Goal: Information Seeking & Learning: Check status

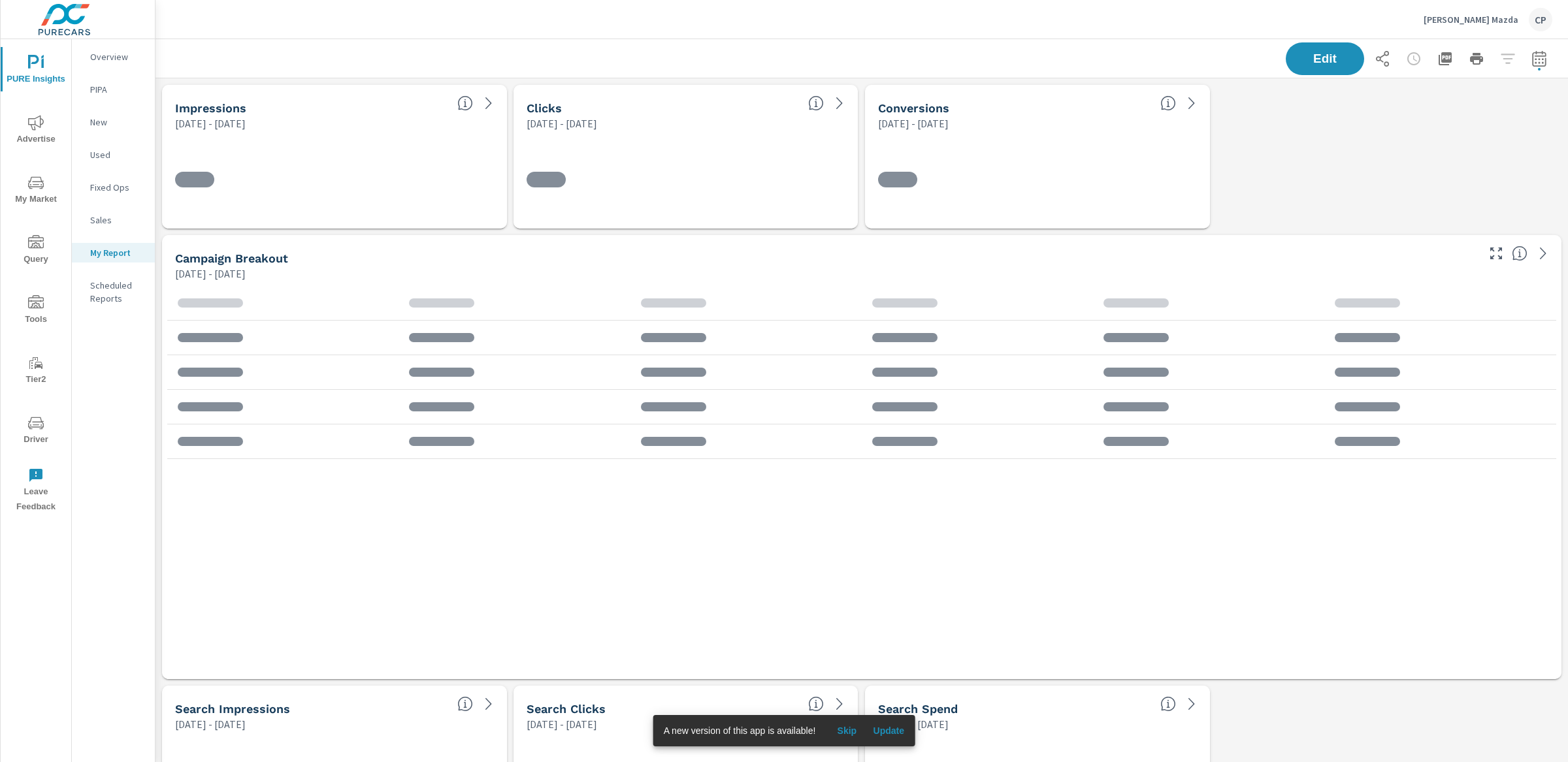
scroll to position [3184, 1425]
click at [885, 690] on div "A new version of this app is available! Skip Update" at bounding box center [784, 730] width 262 height 32
click at [885, 690] on button "Update" at bounding box center [887, 730] width 41 height 21
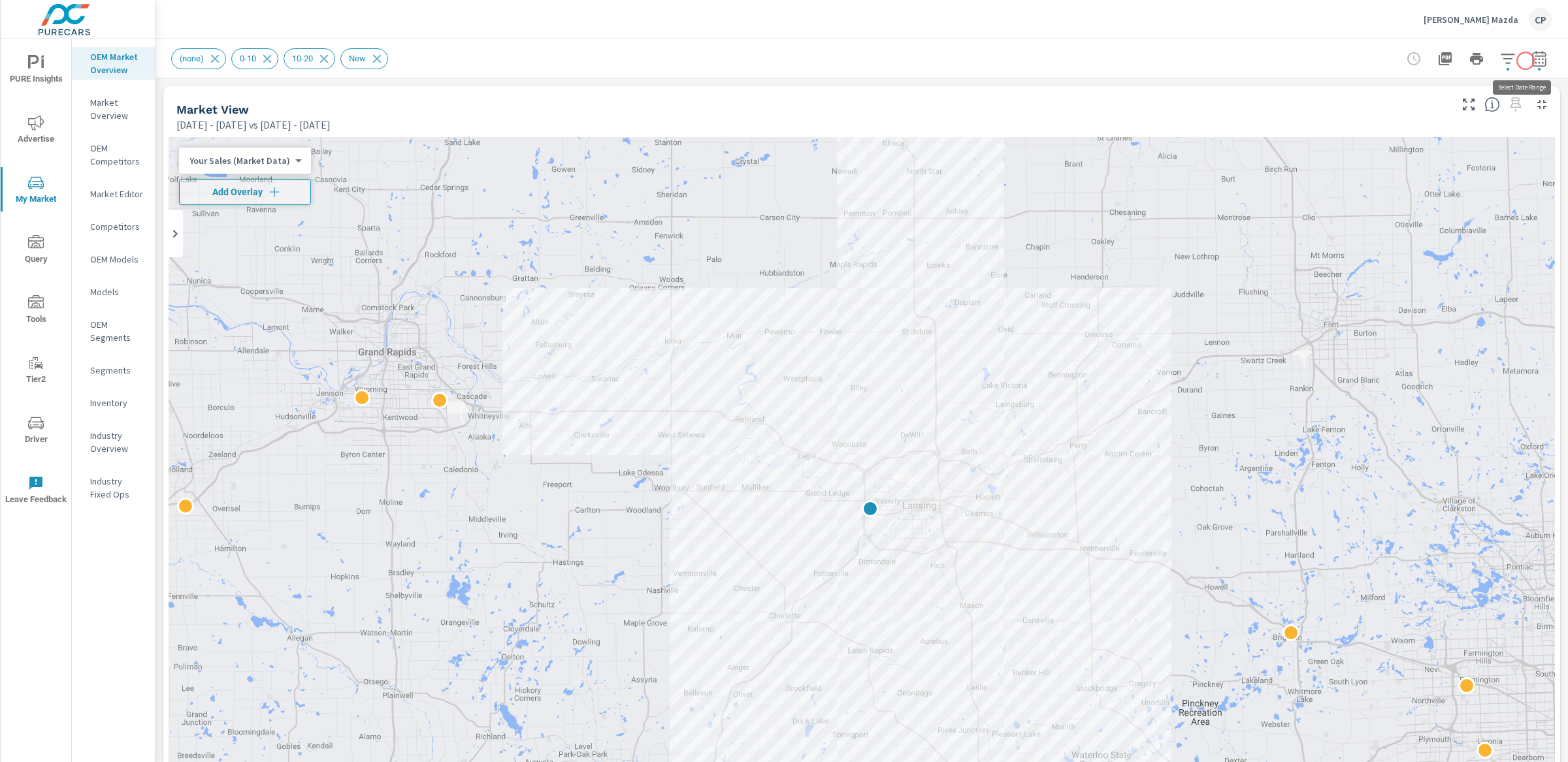
click at [1531, 61] on icon "button" at bounding box center [1539, 59] width 16 height 16
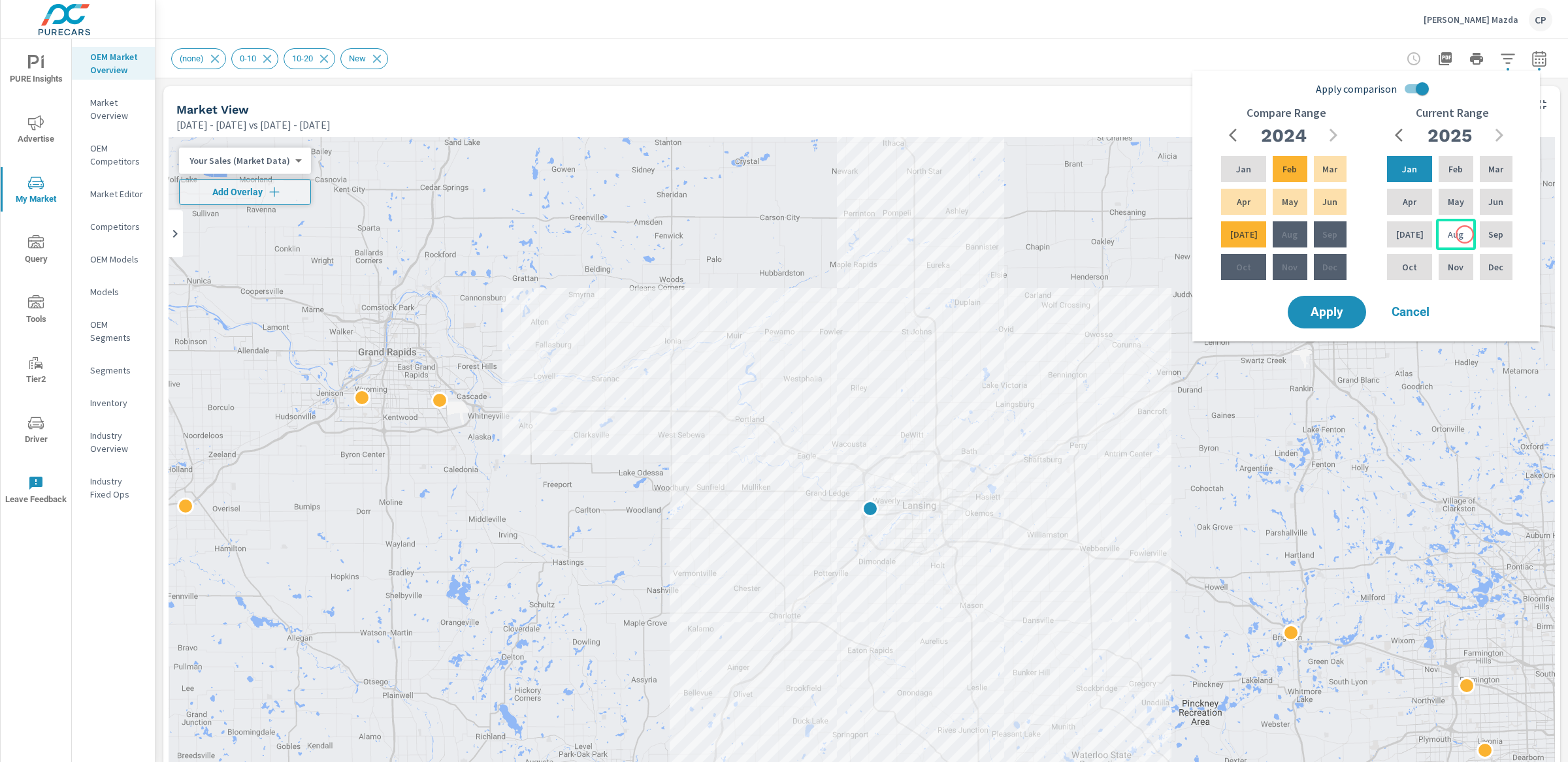
click at [1464, 234] on div "Aug" at bounding box center [1455, 235] width 40 height 32
click at [1417, 169] on div "Jan" at bounding box center [1409, 169] width 50 height 32
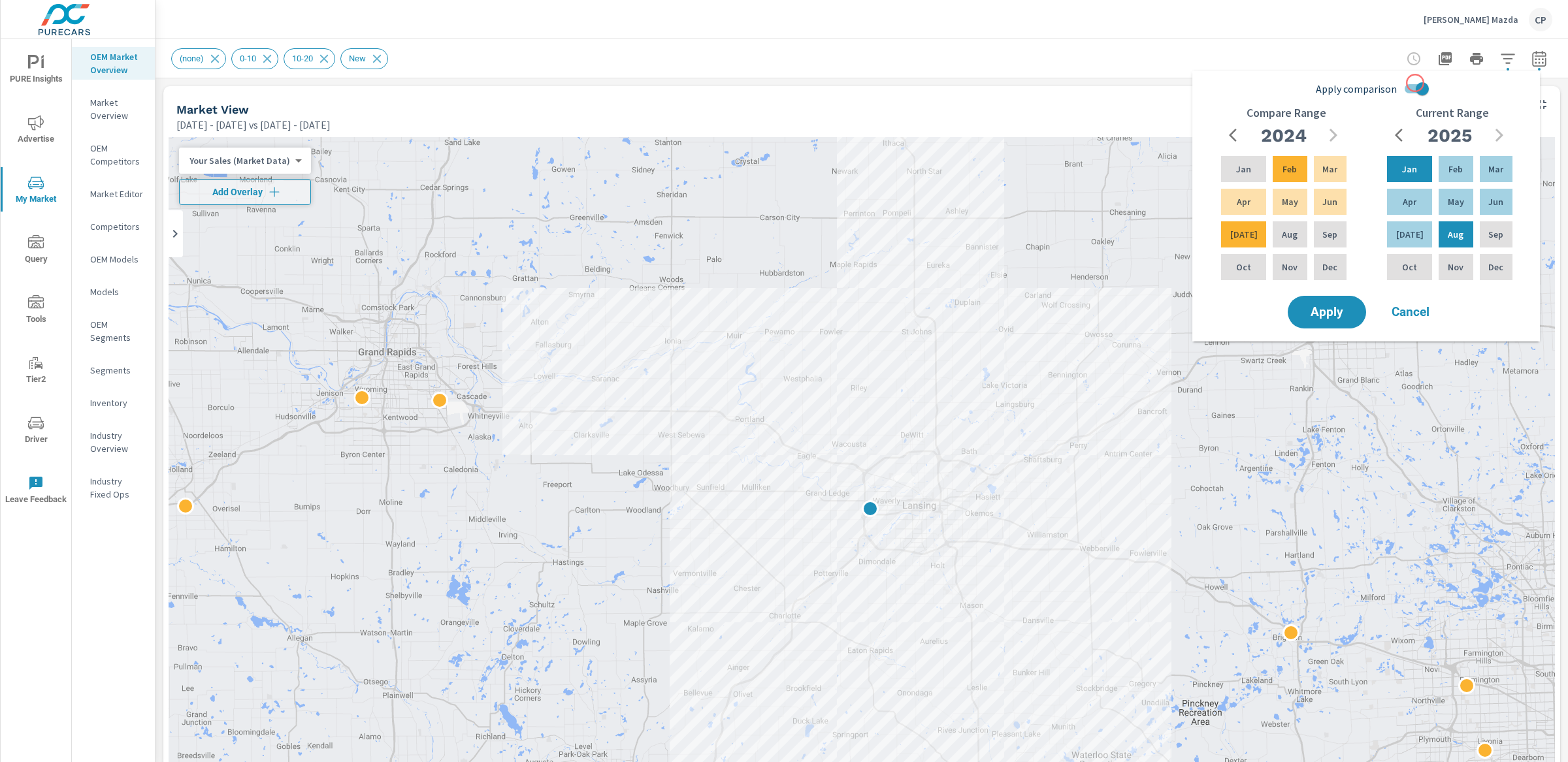
click at [1415, 83] on input "Apply comparison" at bounding box center [1422, 89] width 75 height 25
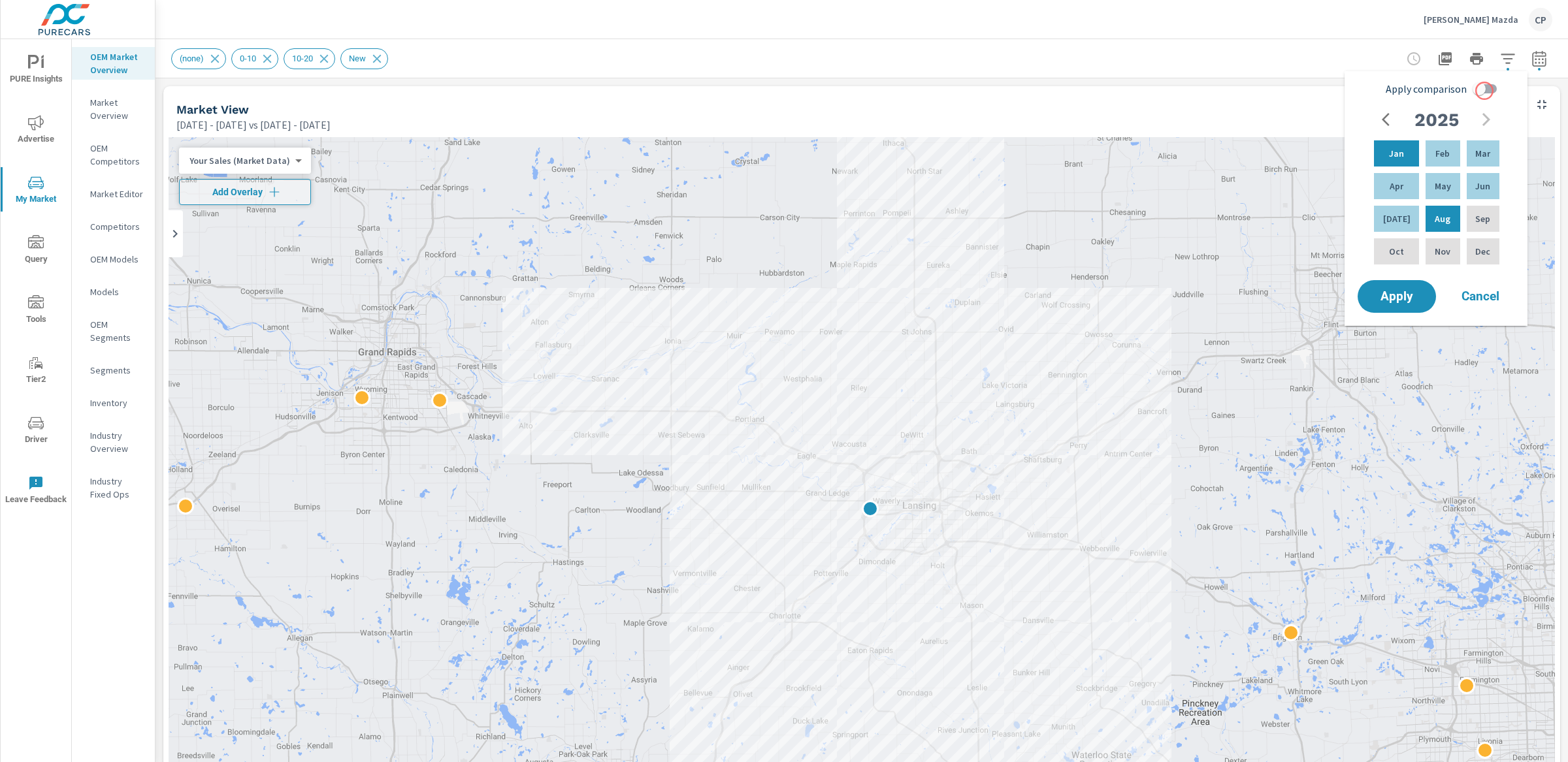
click at [1490, 89] on input "Apply comparison" at bounding box center [1478, 89] width 75 height 25
checkbox input "true"
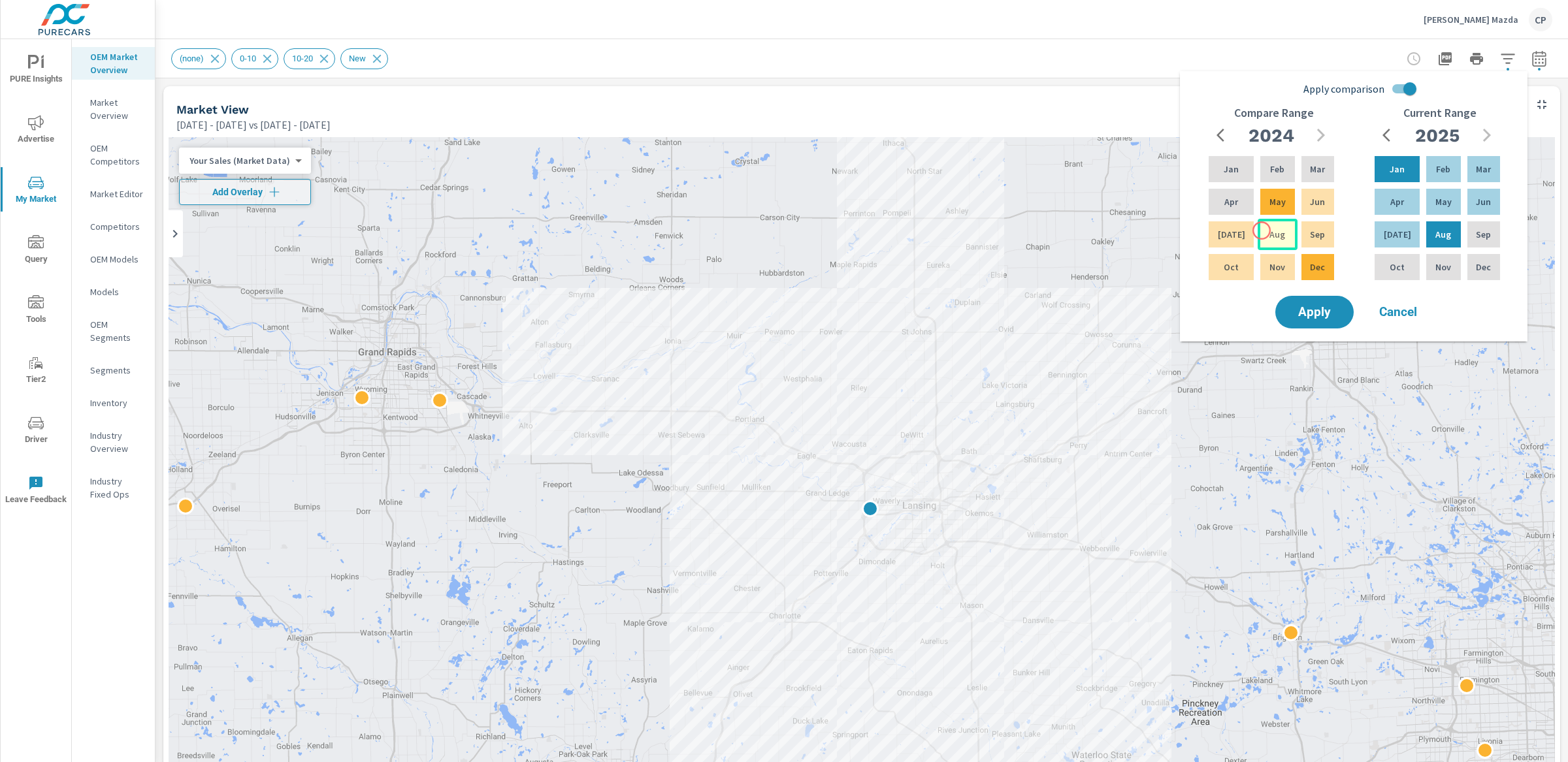
click at [1262, 231] on div "Aug" at bounding box center [1277, 235] width 40 height 32
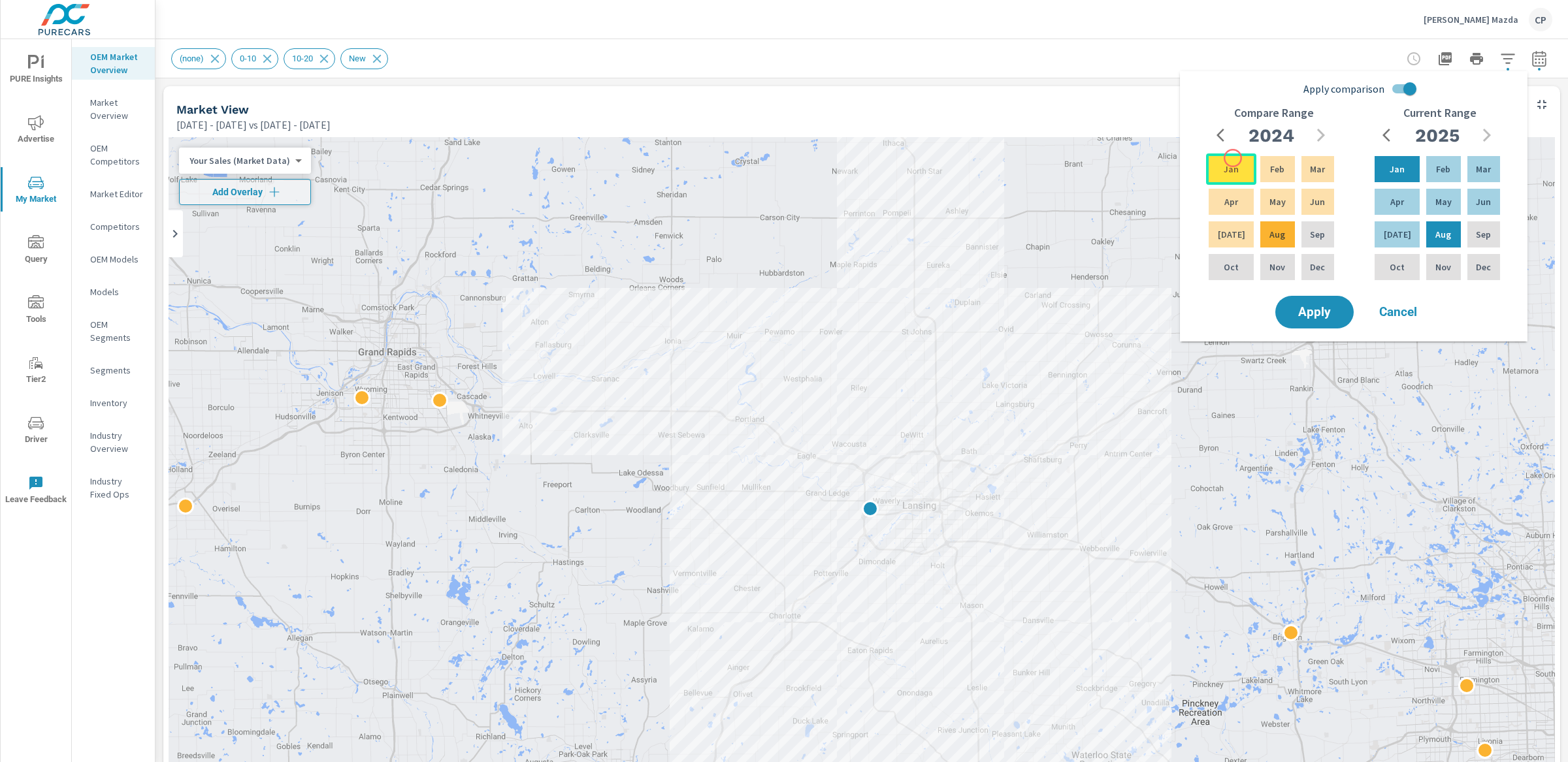
click at [1232, 157] on div "Jan" at bounding box center [1231, 169] width 50 height 32
click at [1333, 306] on span "Apply" at bounding box center [1314, 312] width 54 height 12
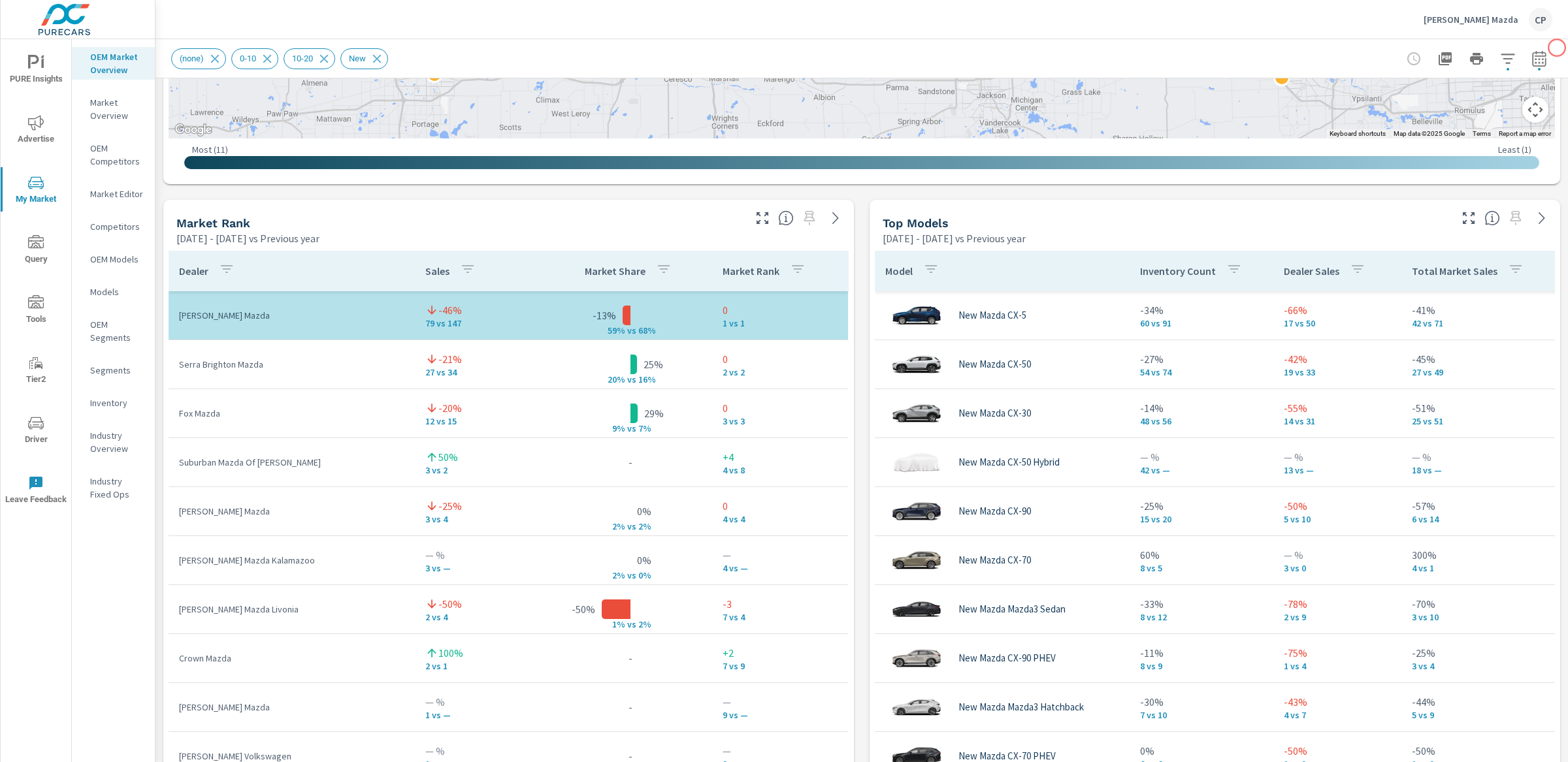
click at [1542, 56] on div "(none) 0-10 10-20 New" at bounding box center [862, 59] width 1412 height 39
click at [1531, 54] on icon "button" at bounding box center [1539, 59] width 16 height 16
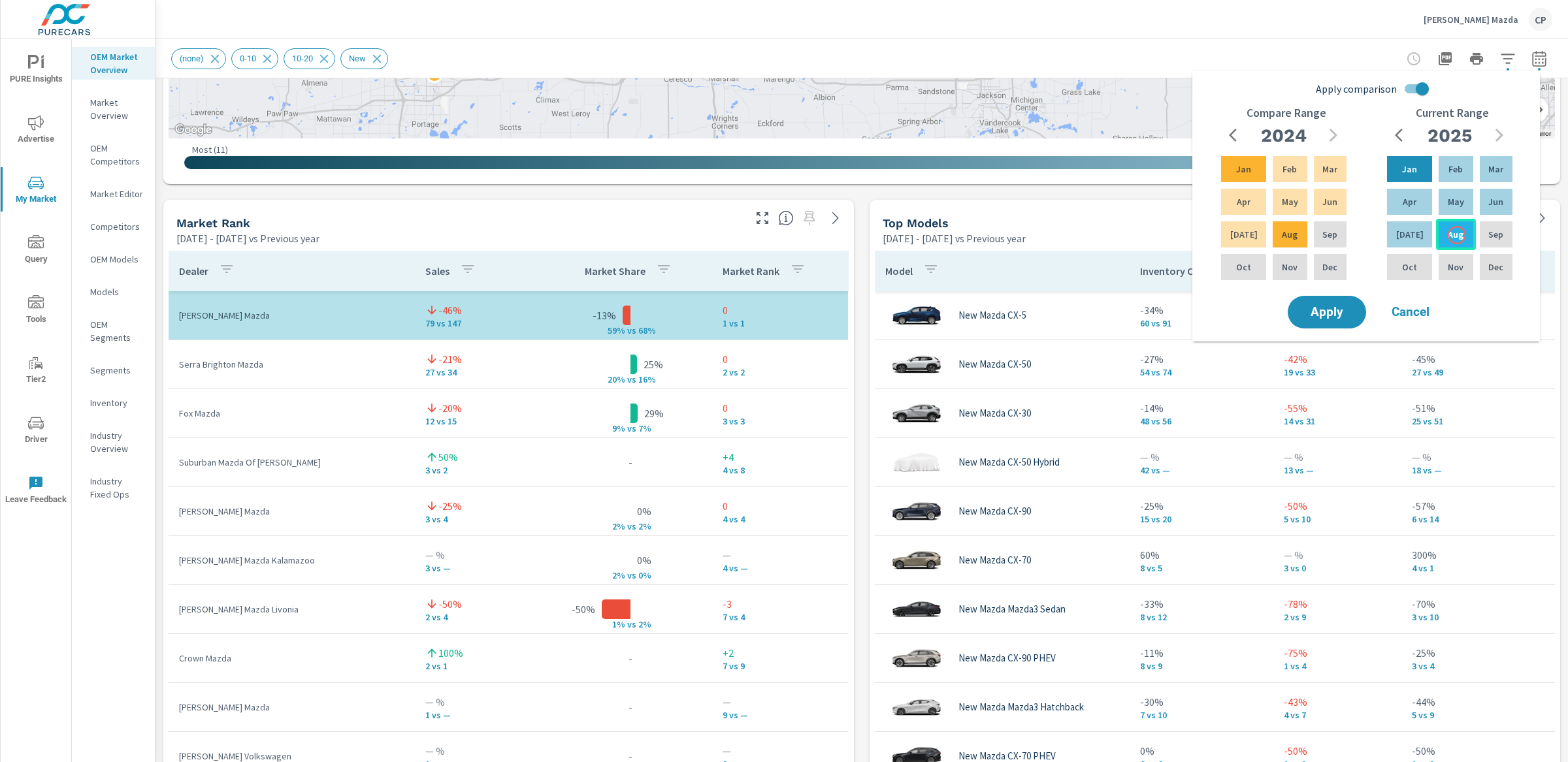
click at [1456, 235] on div "Aug" at bounding box center [1455, 235] width 40 height 32
click at [1492, 163] on p "Mar" at bounding box center [1495, 169] width 15 height 13
click at [1421, 84] on input "Apply comparison" at bounding box center [1422, 89] width 75 height 25
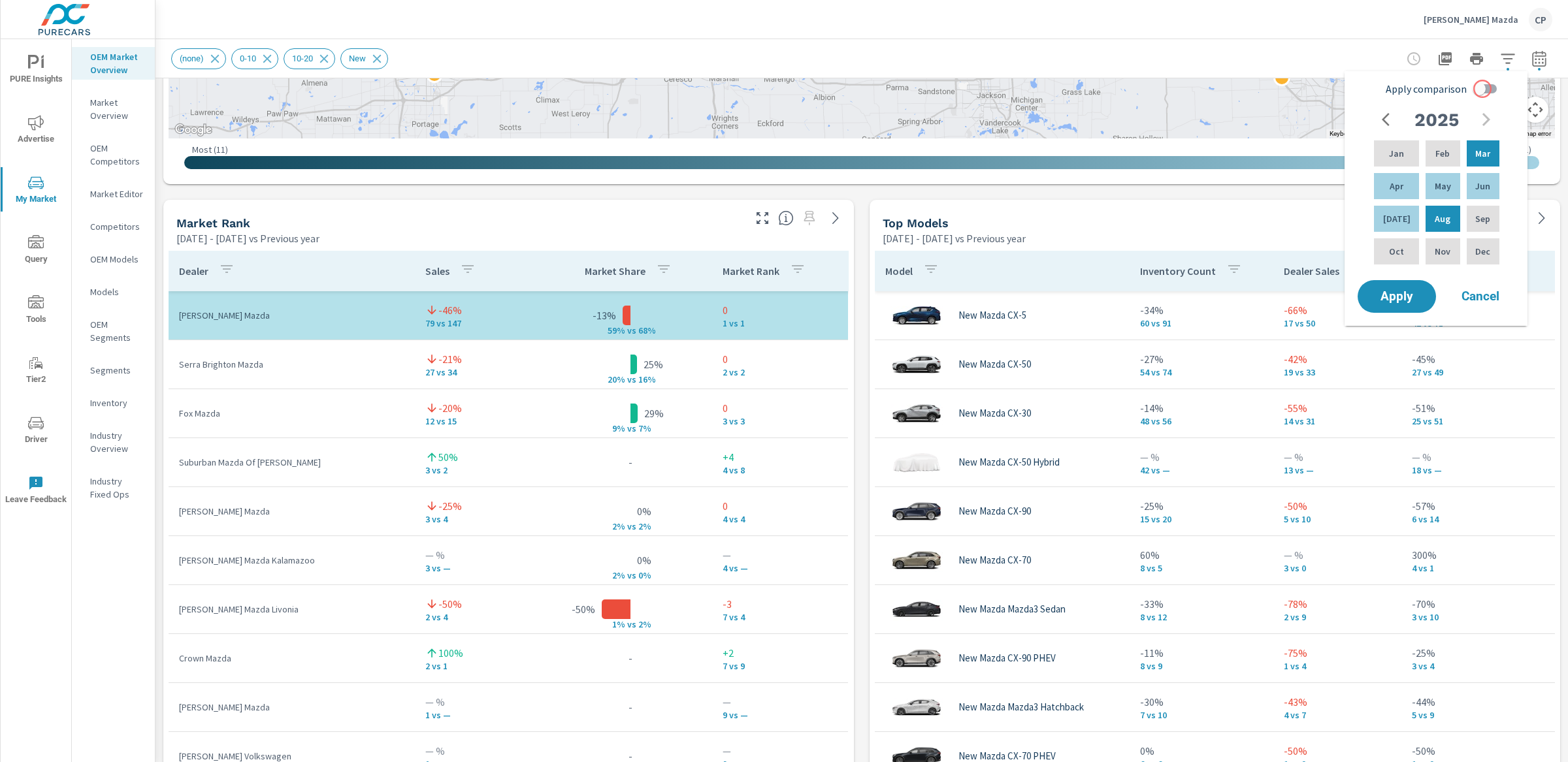
click at [1485, 88] on input "Apply comparison" at bounding box center [1478, 89] width 75 height 25
checkbox input "true"
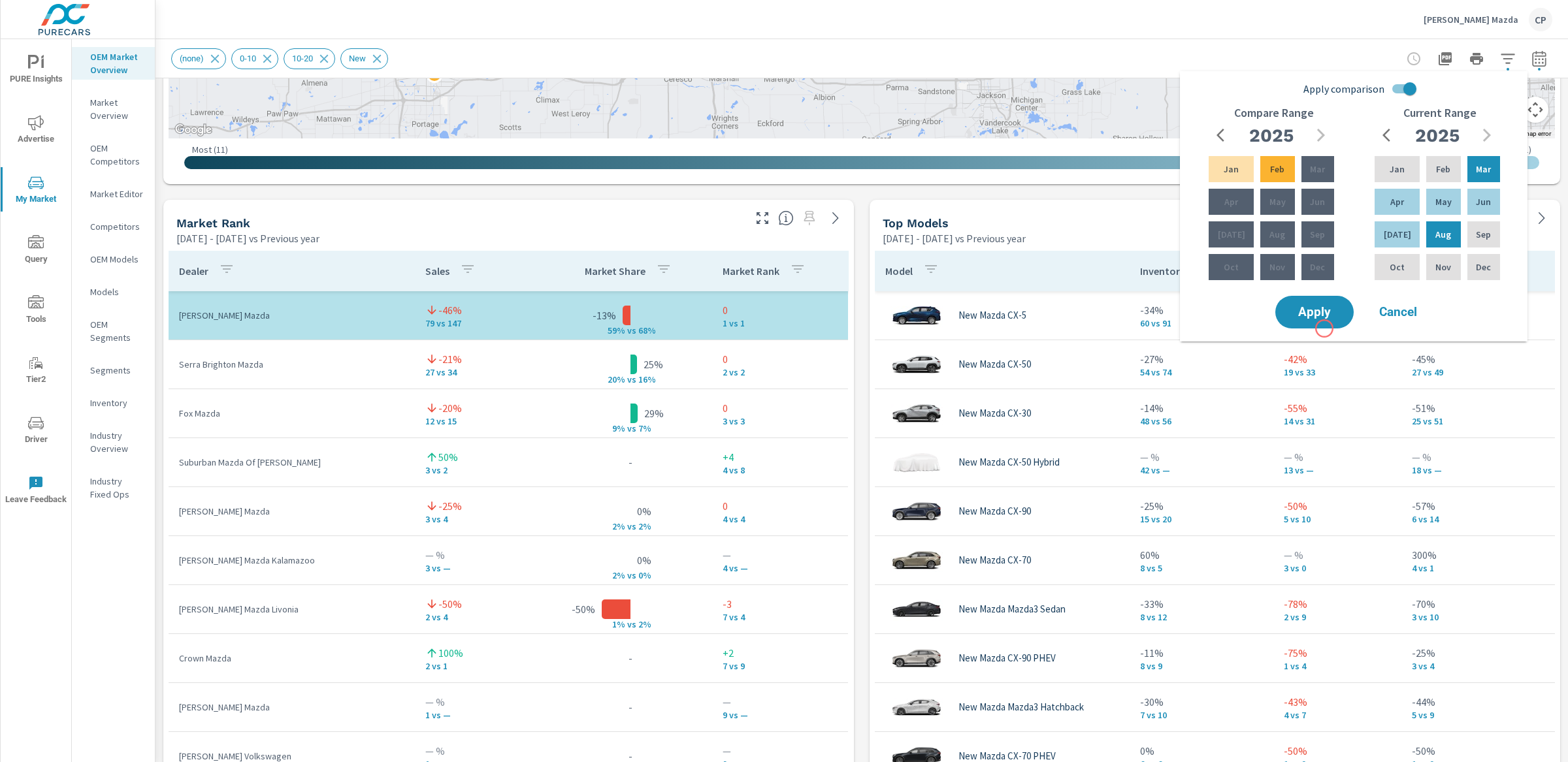
click at [1323, 328] on div "Apply Cancel" at bounding box center [1356, 311] width 167 height 38
click at [1322, 326] on button "Apply" at bounding box center [1314, 311] width 81 height 34
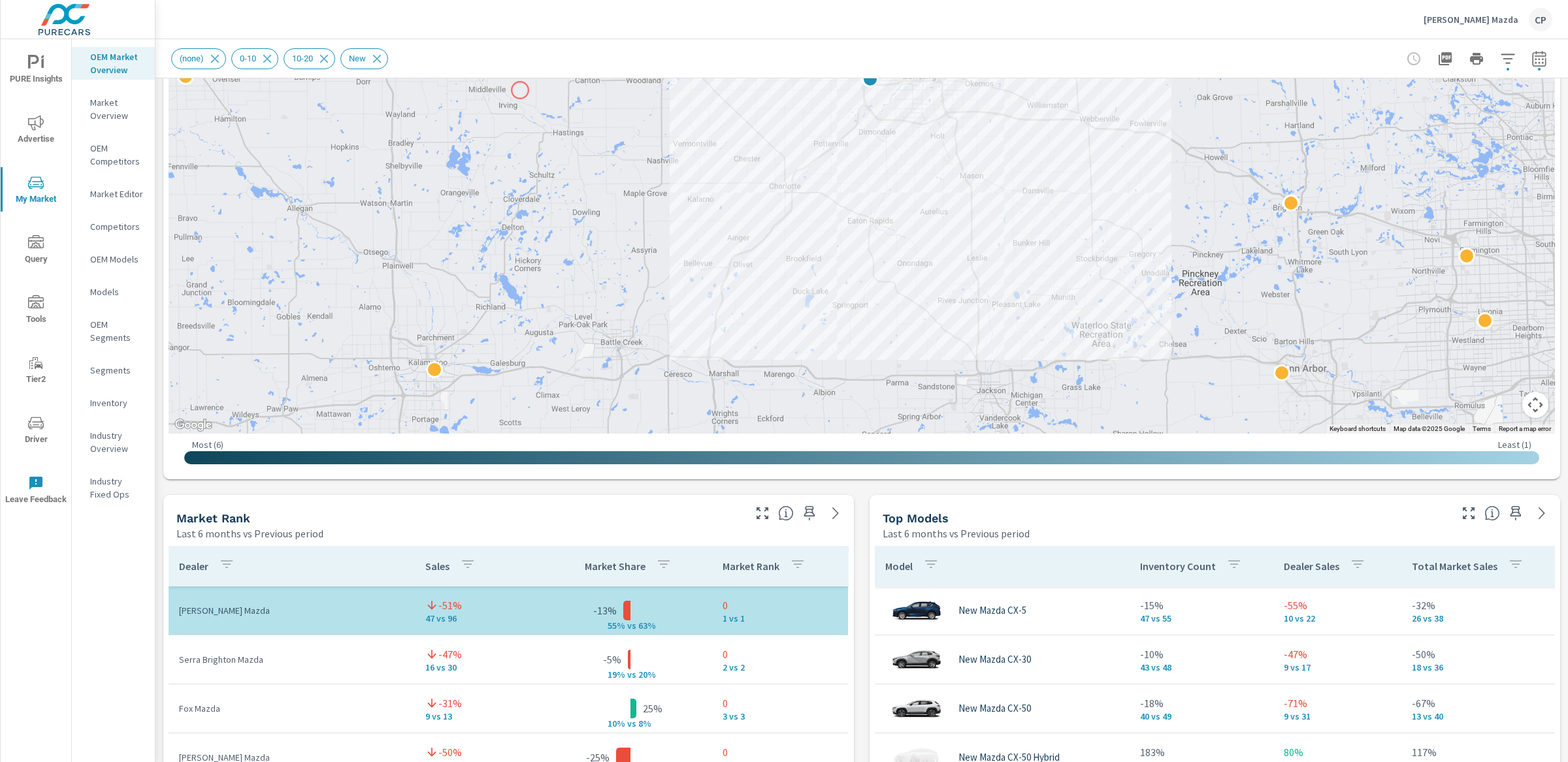
scroll to position [51, 0]
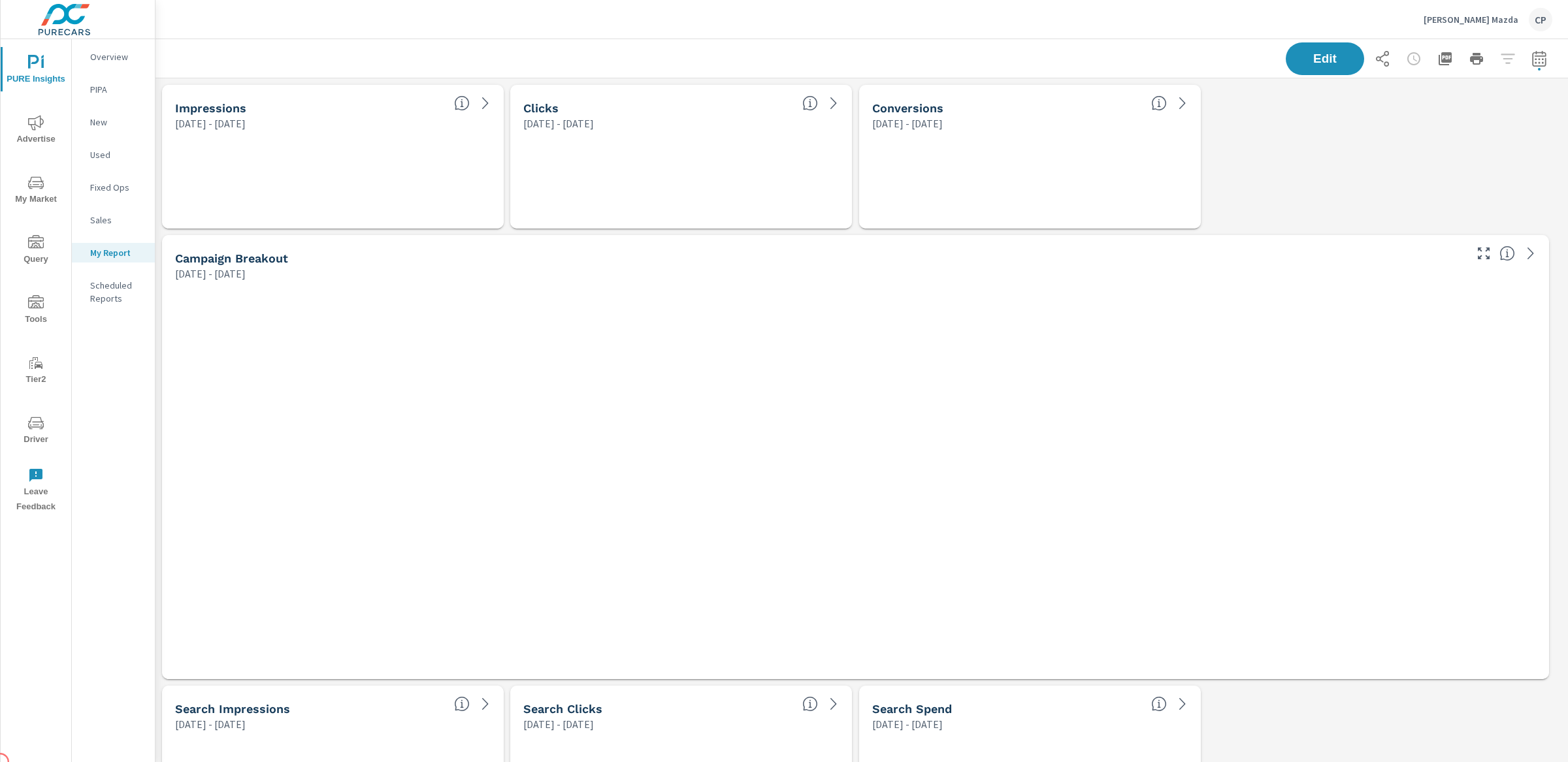
scroll to position [3184, 1425]
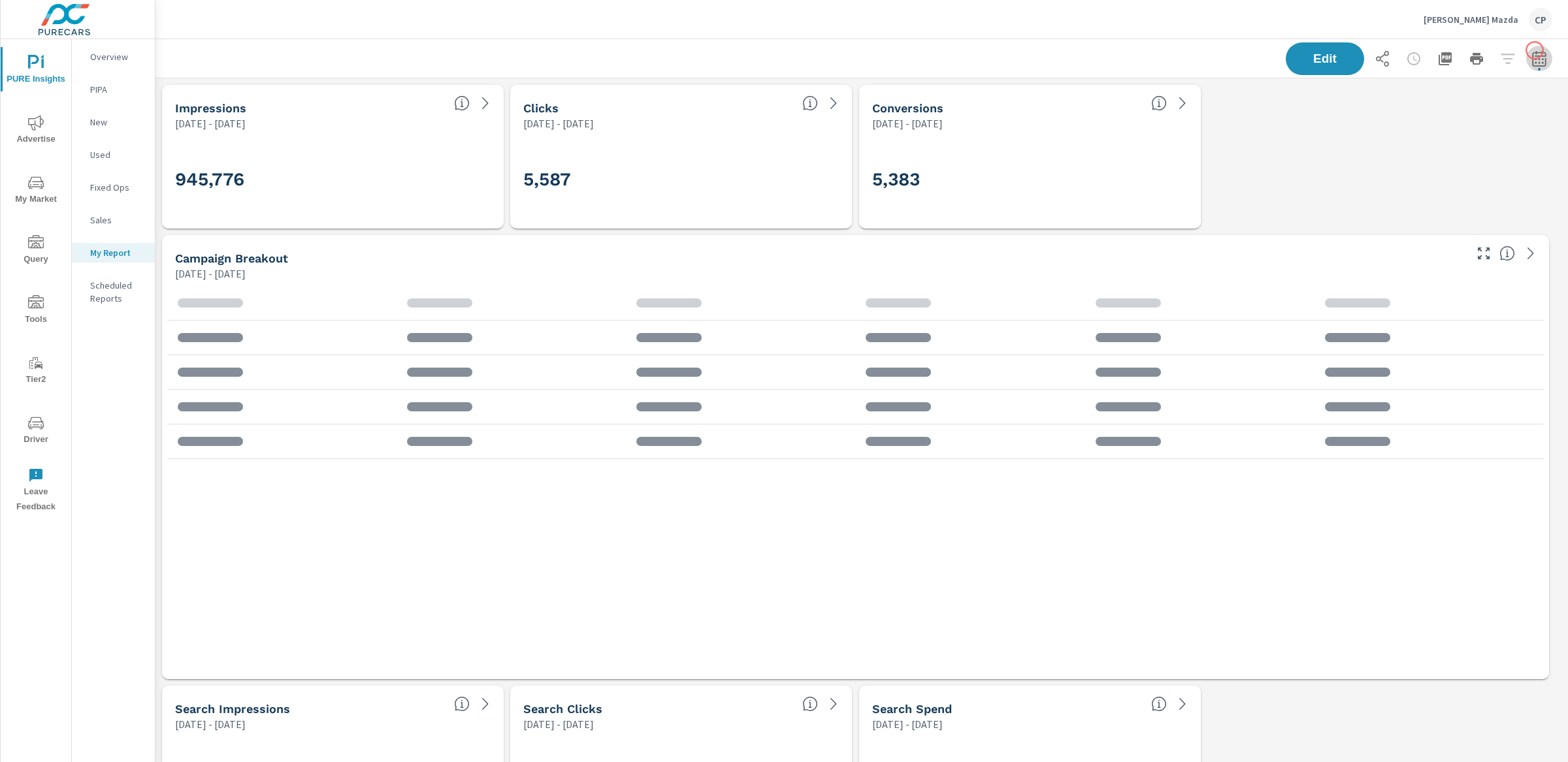
click at [1535, 51] on icon "button" at bounding box center [1539, 59] width 16 height 16
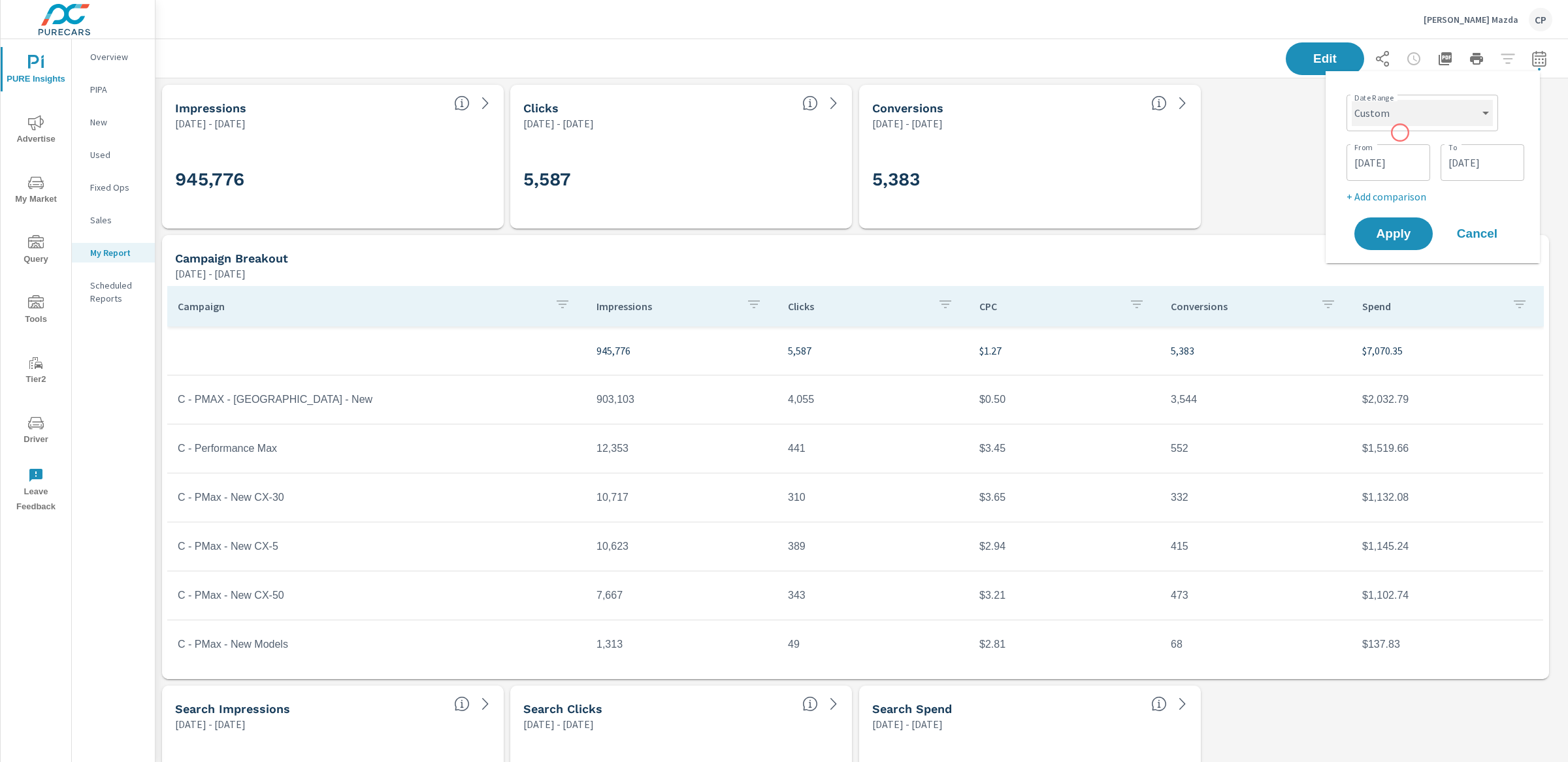
click at [1389, 118] on select "Custom Yesterday Last week Last 7 days Last 14 days Last 30 days Last 45 days L…" at bounding box center [1422, 114] width 141 height 26
click at [1351, 100] on select "Custom Yesterday Last week Last 7 days Last 14 days Last 30 days Last 45 days L…" at bounding box center [1422, 114] width 141 height 26
select select "Last month"
click at [1402, 186] on span "Apply" at bounding box center [1393, 185] width 54 height 12
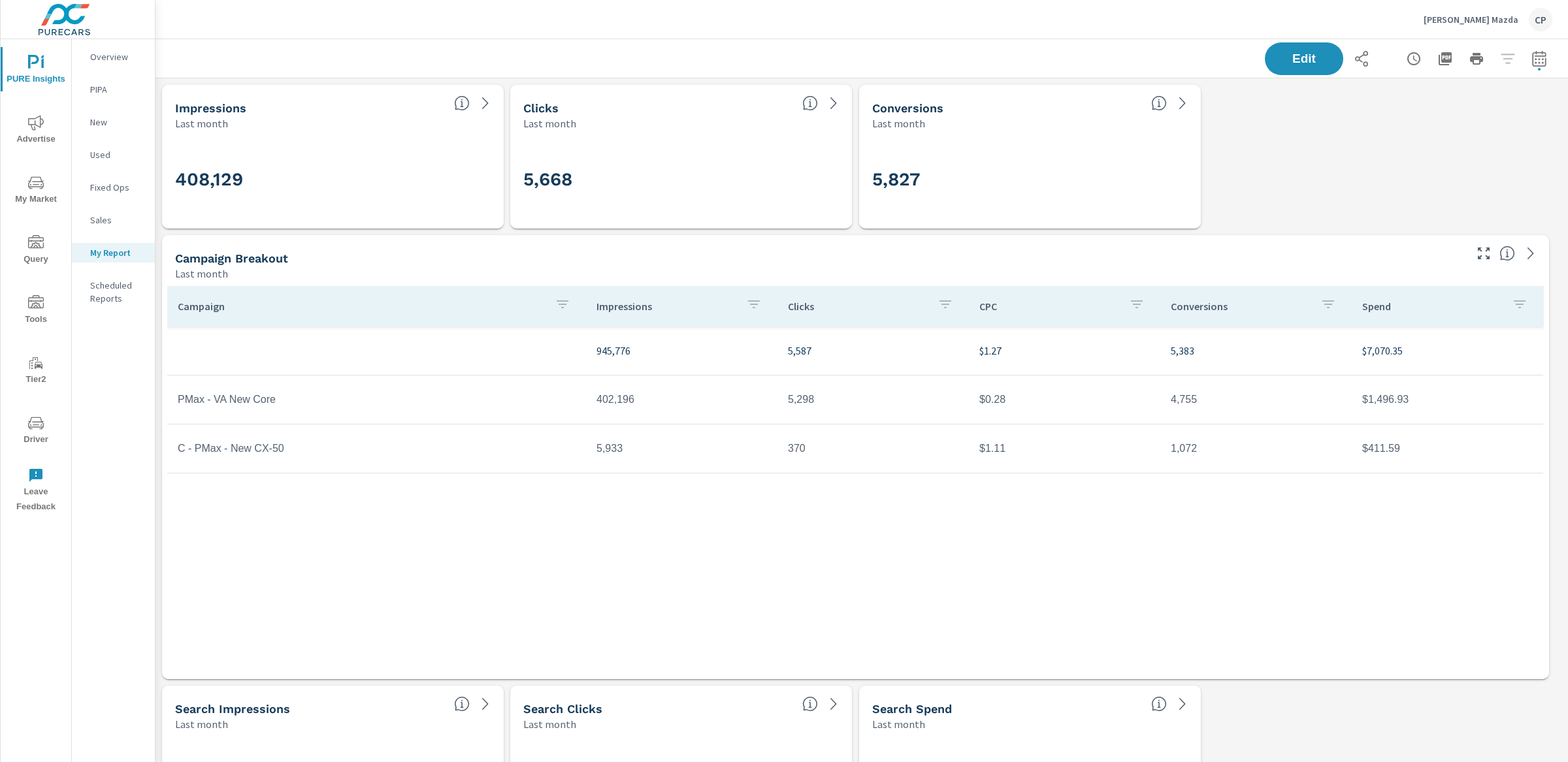
scroll to position [3184, 1425]
click at [29, 133] on span "Advertise" at bounding box center [35, 131] width 63 height 32
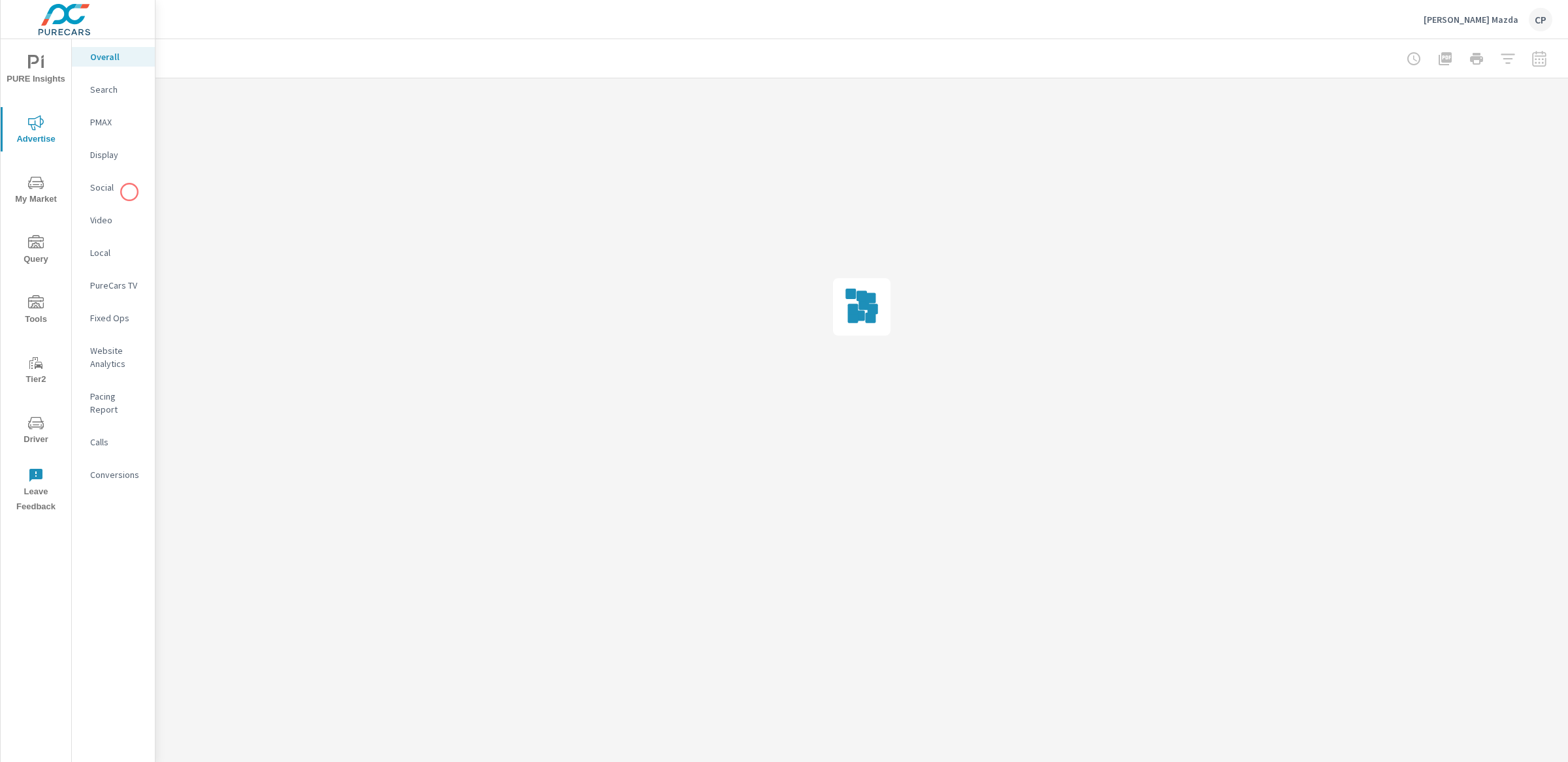
click at [126, 189] on p "Social" at bounding box center [117, 187] width 55 height 13
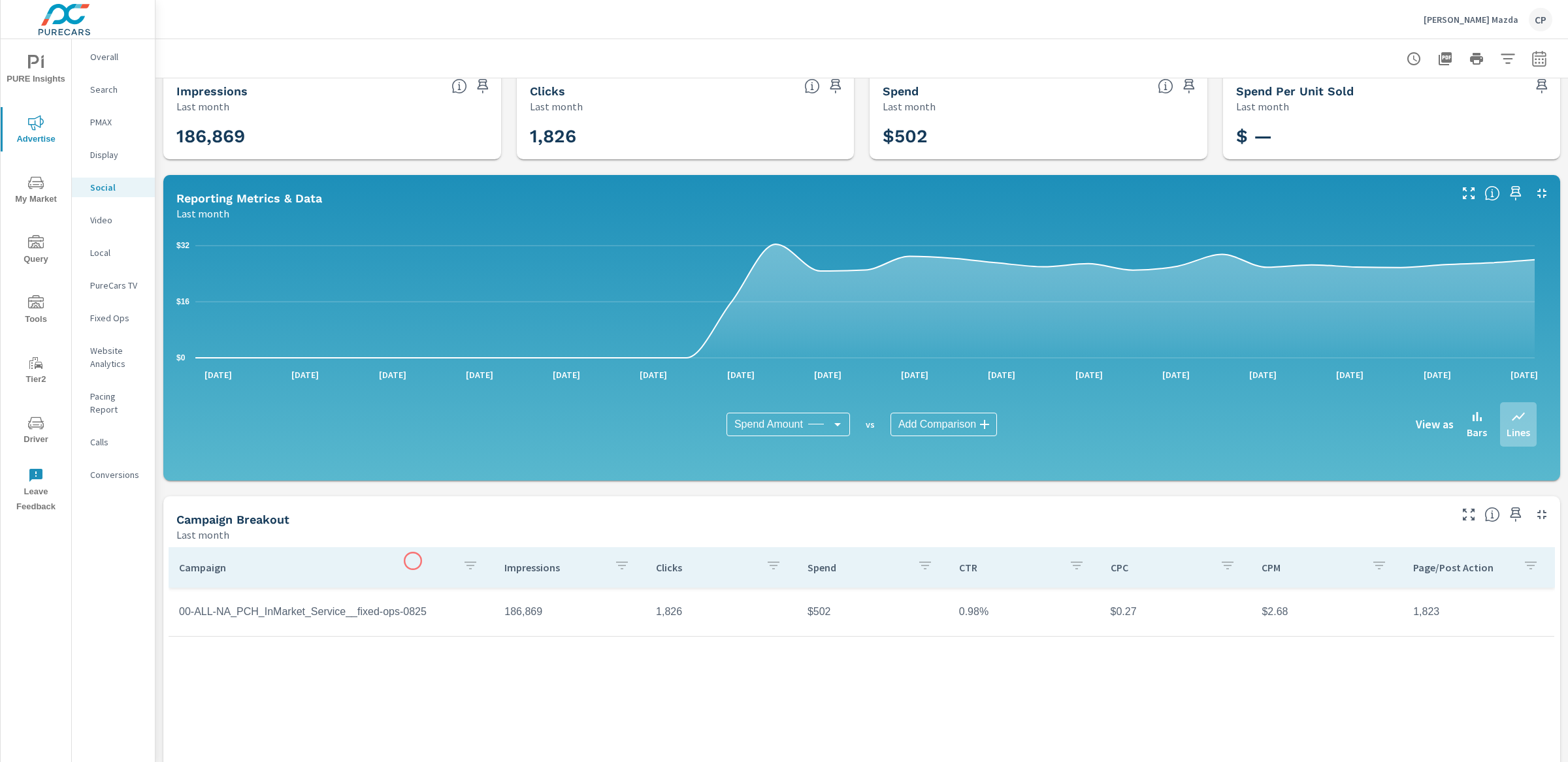
scroll to position [173, 0]
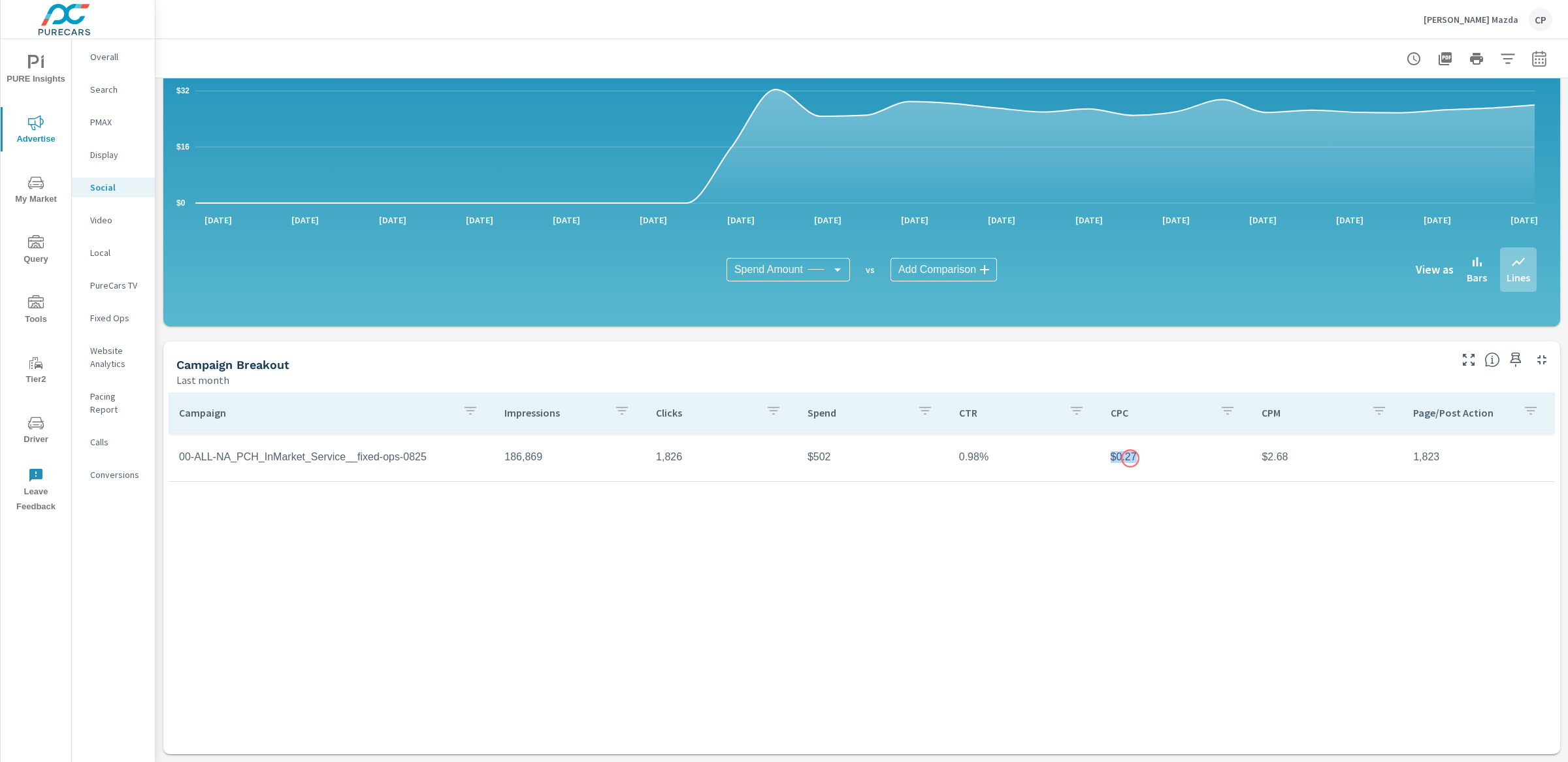
drag, startPoint x: 1153, startPoint y: 446, endPoint x: 1131, endPoint y: 459, distance: 25.6
click at [1130, 458] on td "$0.27" at bounding box center [1175, 457] width 151 height 33
click at [1131, 459] on td "$0.27" at bounding box center [1175, 457] width 151 height 33
drag, startPoint x: 1127, startPoint y: 459, endPoint x: 1111, endPoint y: 459, distance: 16.0
click at [1111, 459] on td "$0.27" at bounding box center [1175, 457] width 151 height 33
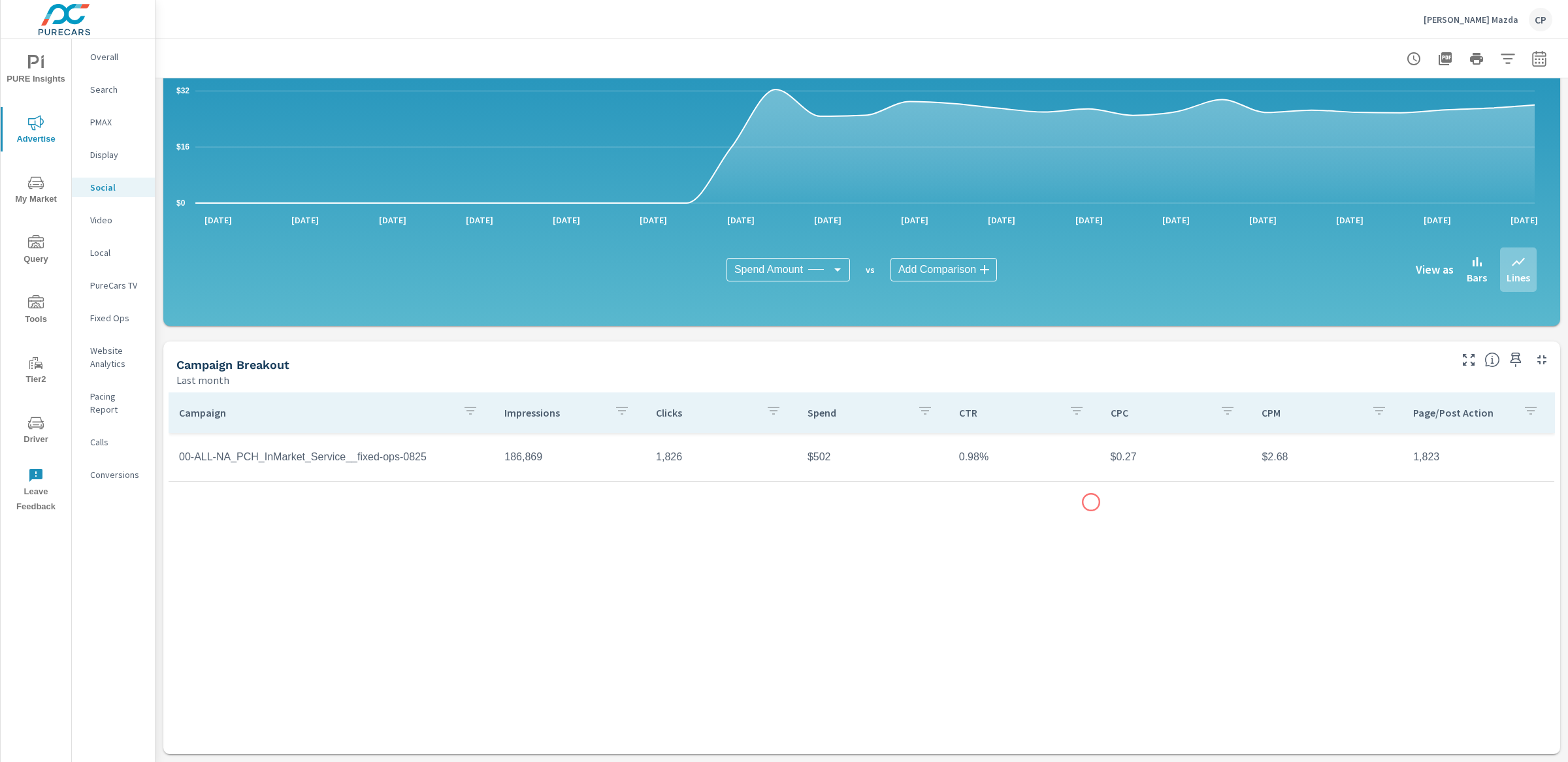
click at [1091, 502] on div "Campaign Impressions Clicks Spend CTR CPC CPM Page/Post Action 00-ALL-NA_PCH_In…" at bounding box center [861, 561] width 1386 height 337
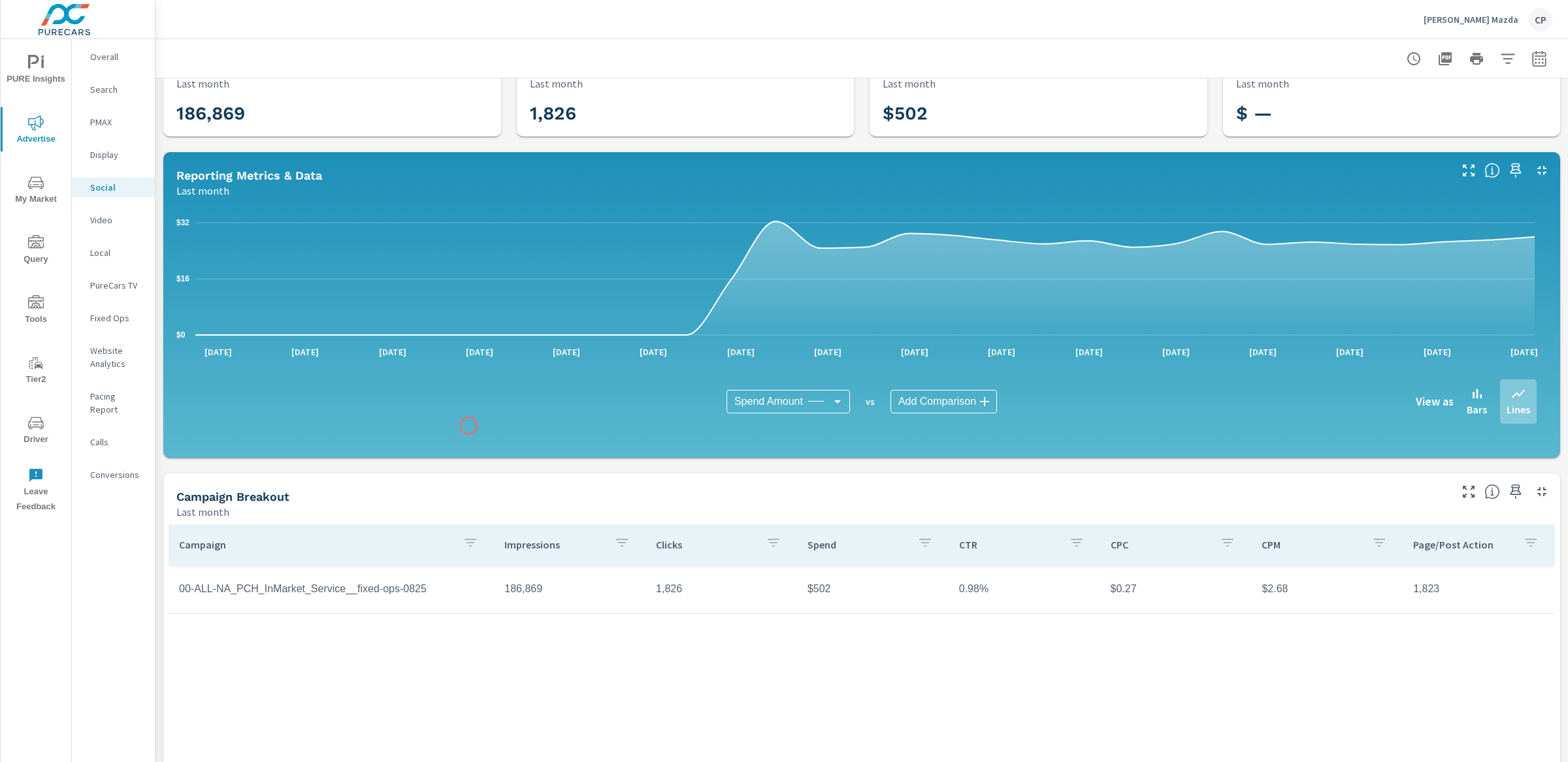
scroll to position [44, 0]
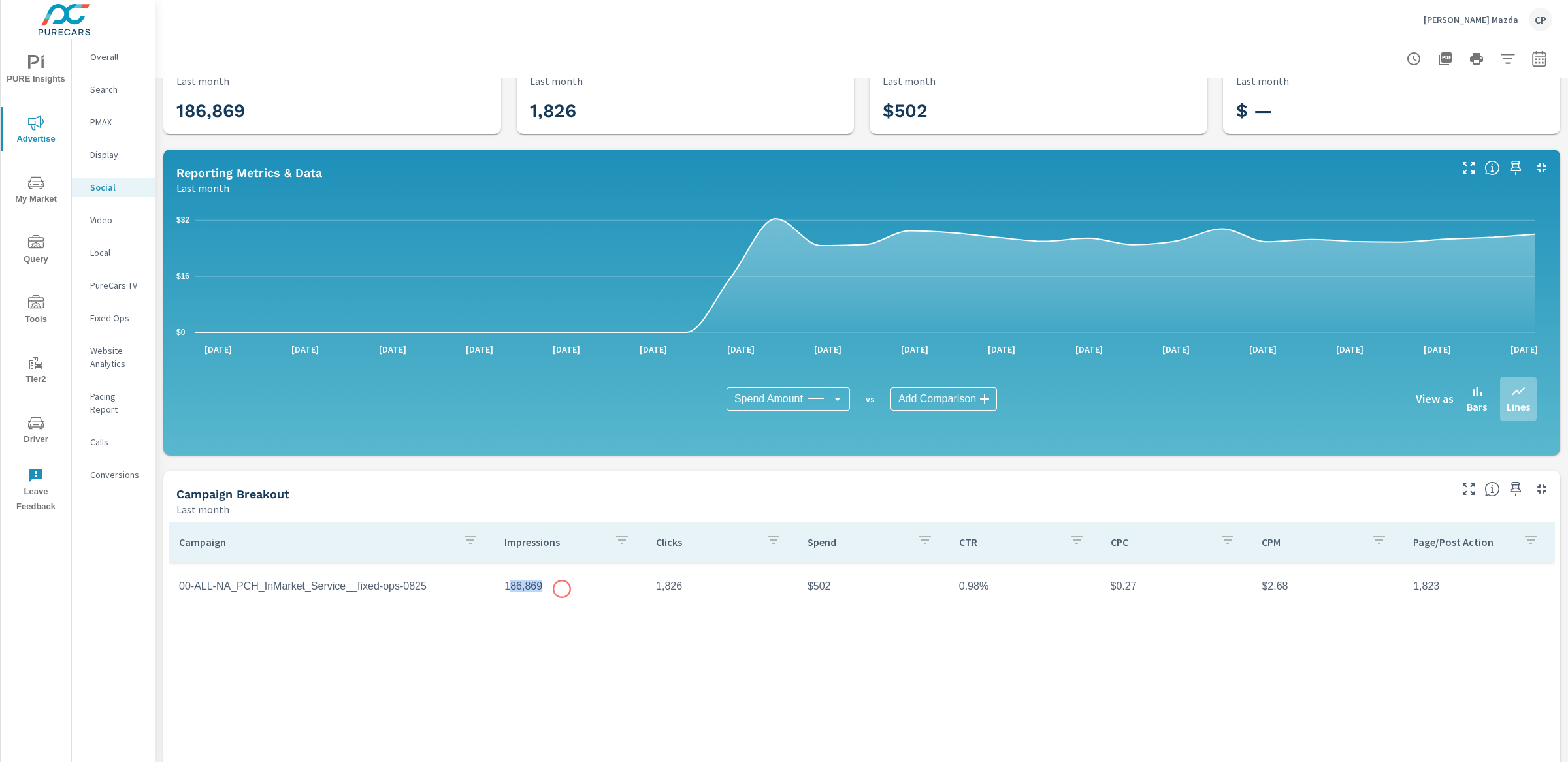
drag, startPoint x: 505, startPoint y: 582, endPoint x: 562, endPoint y: 589, distance: 57.4
click at [562, 589] on td "186,869" at bounding box center [570, 586] width 151 height 33
click at [49, 67] on span "PURE Insights" at bounding box center [35, 70] width 63 height 32
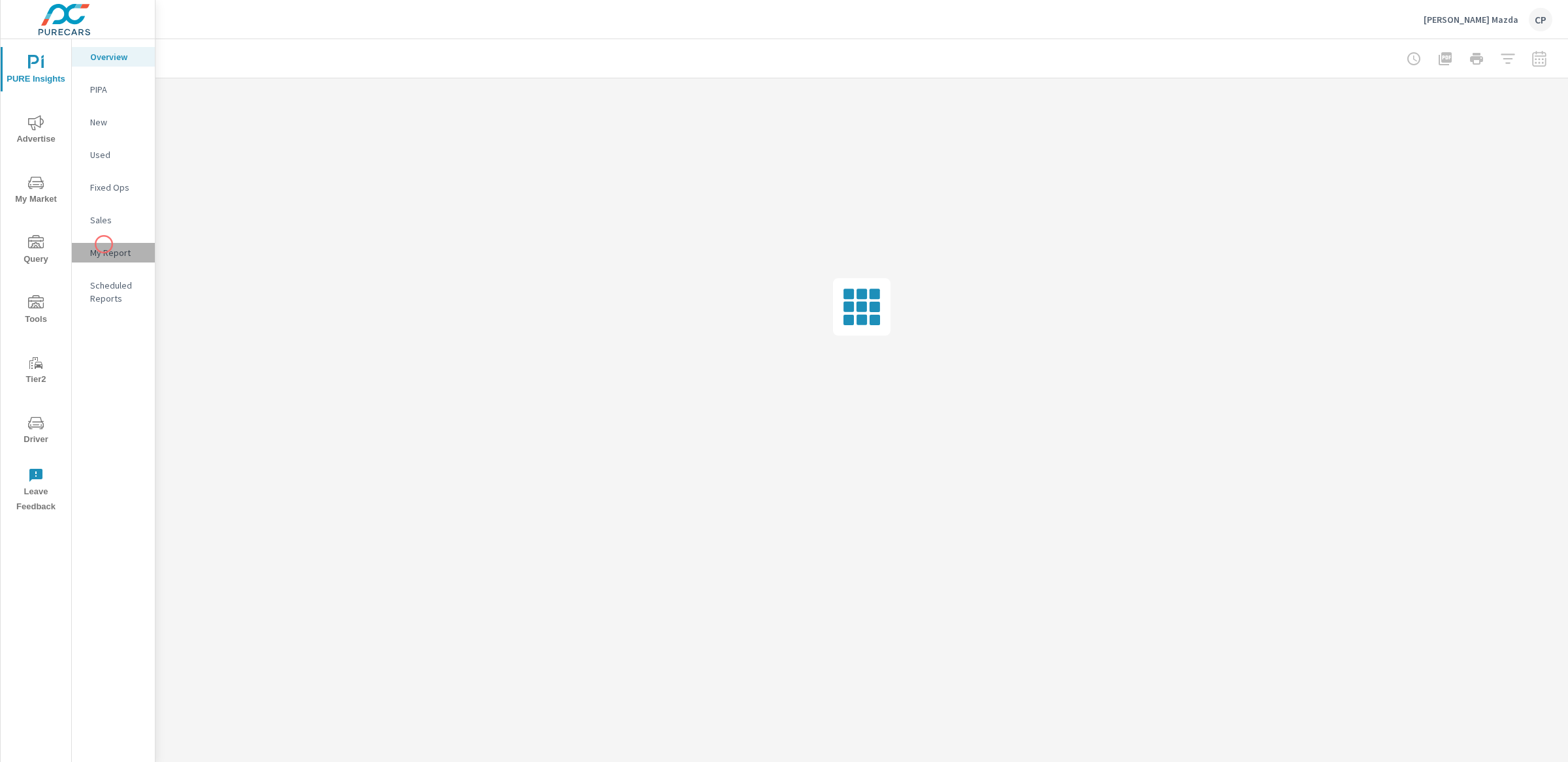
click at [104, 244] on div "My Report" at bounding box center [114, 253] width 83 height 19
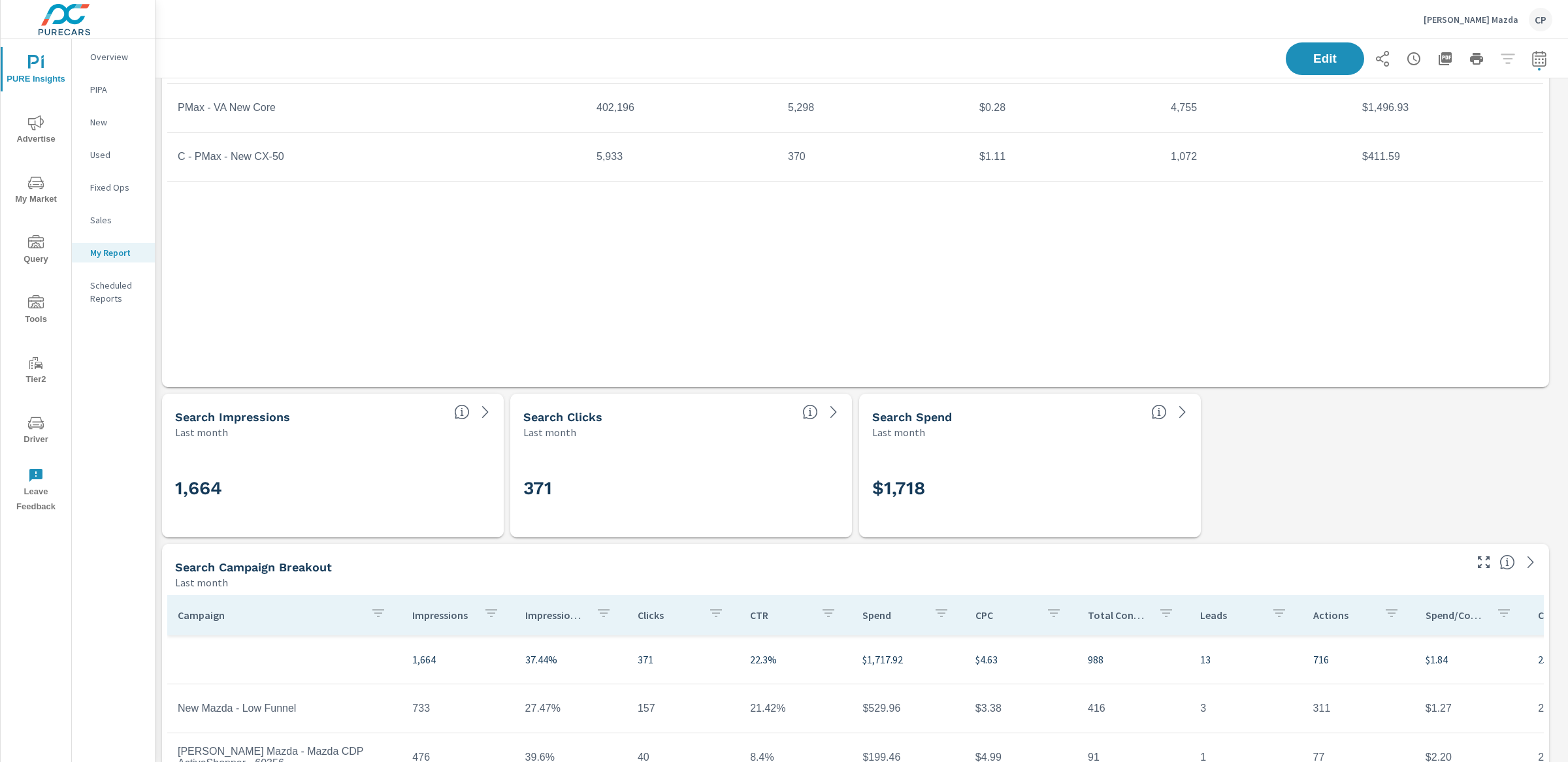
scroll to position [288, 0]
click at [261, 163] on td "C - PMax - New CX-50" at bounding box center [377, 160] width 419 height 33
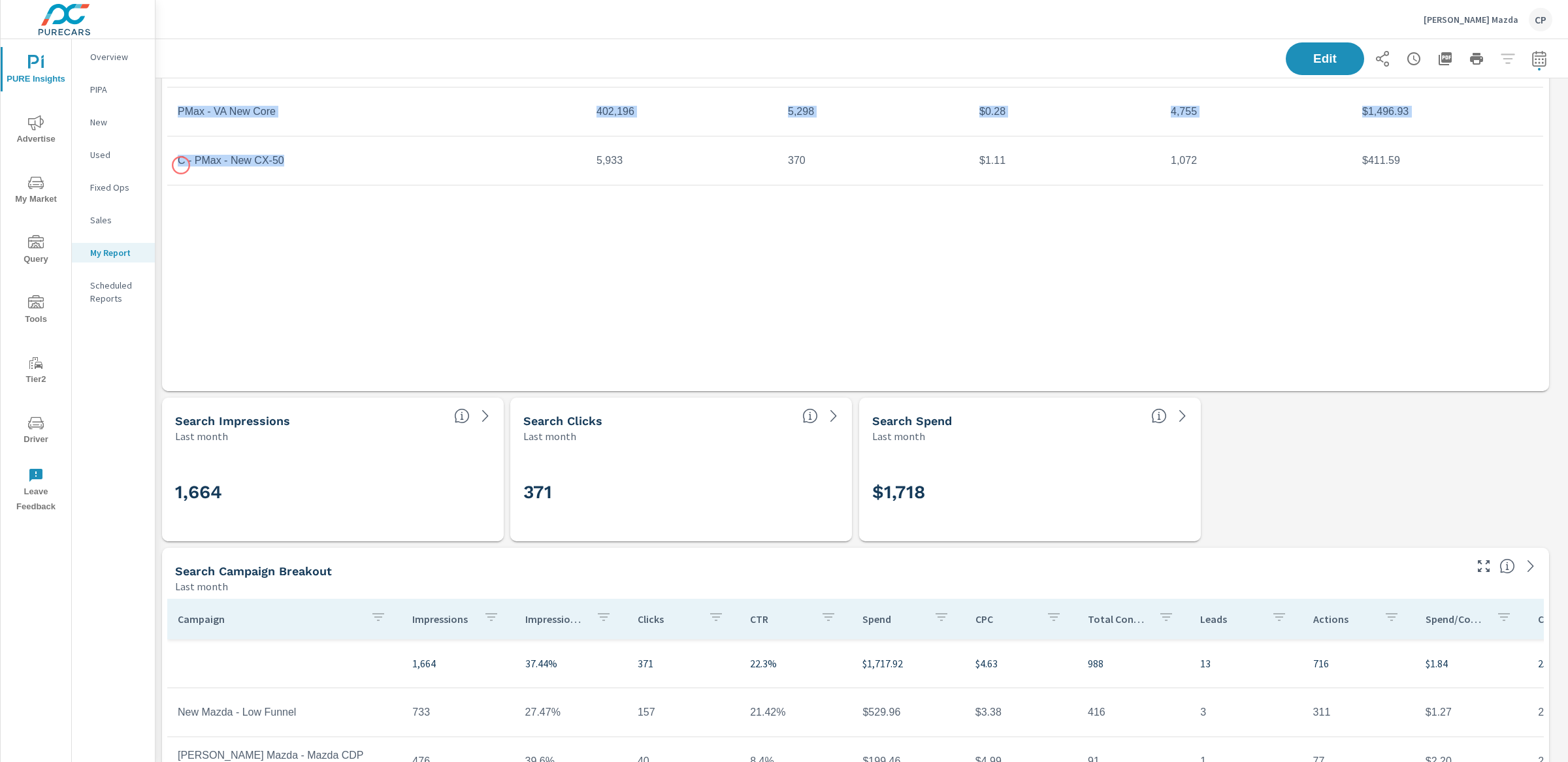
drag, startPoint x: 300, startPoint y: 163, endPoint x: 166, endPoint y: 165, distance: 134.0
click at [166, 165] on div "Campaign Impressions Clicks CPC Conversions Spend 408,129 5,668 $0.34 5,827 $1,…" at bounding box center [855, 192] width 1387 height 399
click at [183, 159] on td "C - PMax - New CX-50" at bounding box center [377, 160] width 419 height 33
drag, startPoint x: 180, startPoint y: 159, endPoint x: 272, endPoint y: 165, distance: 92.2
click at [272, 165] on td "C - PMax - New CX-50" at bounding box center [377, 160] width 419 height 33
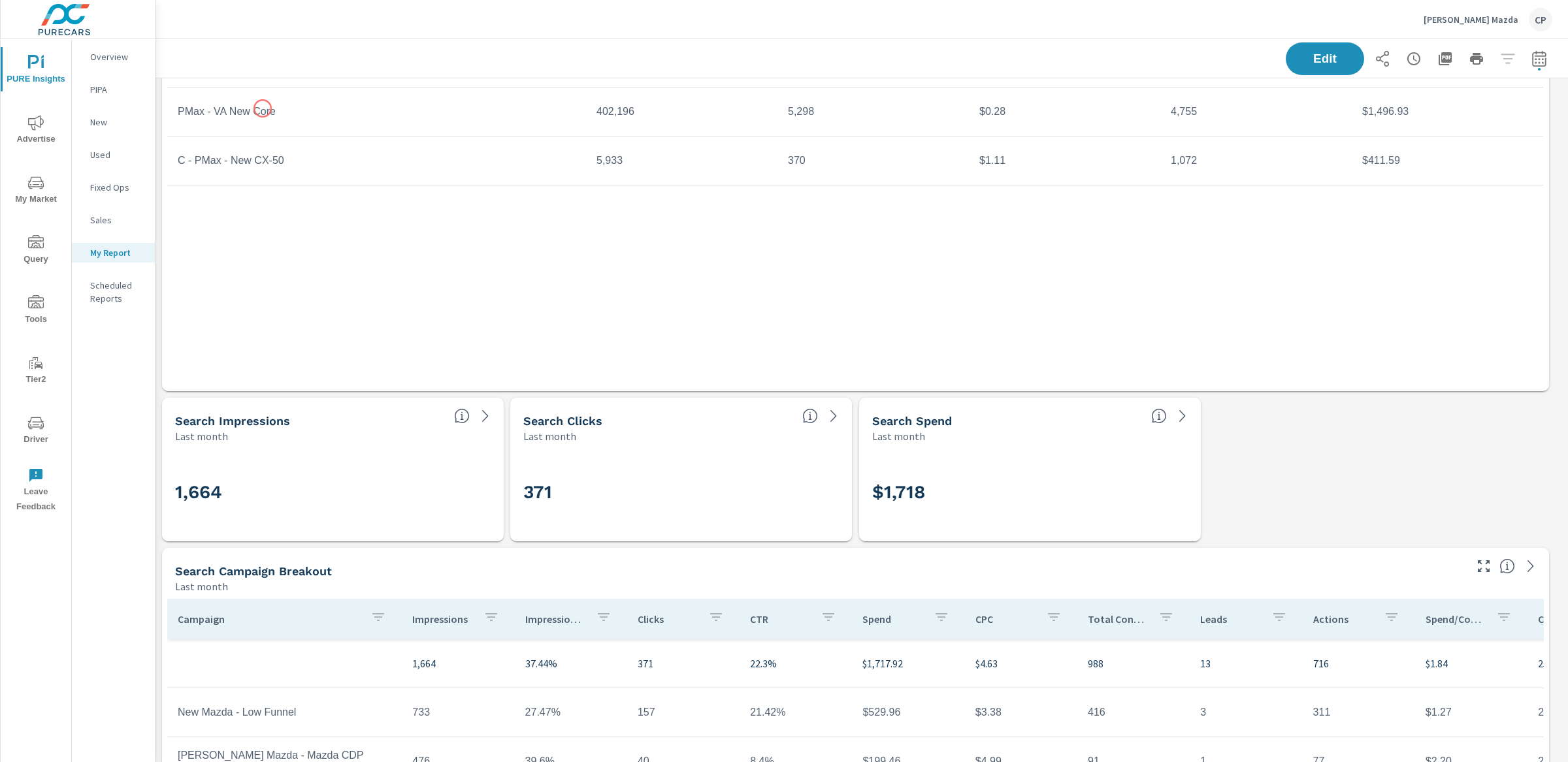
click at [262, 107] on td "PMax - VA New Core" at bounding box center [377, 111] width 419 height 33
click at [275, 158] on td "C - PMax - New CX-50" at bounding box center [377, 160] width 419 height 33
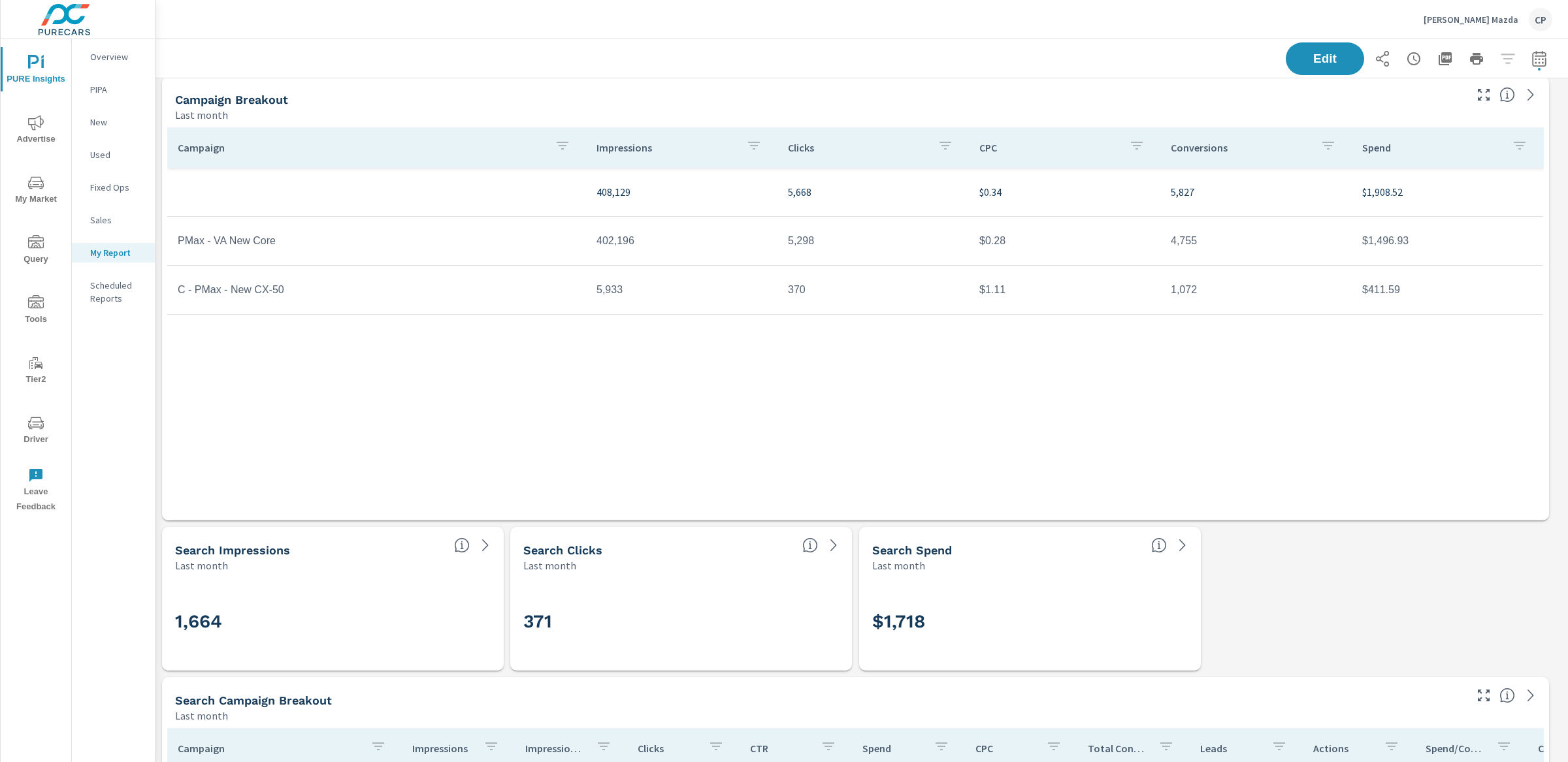
scroll to position [0, 0]
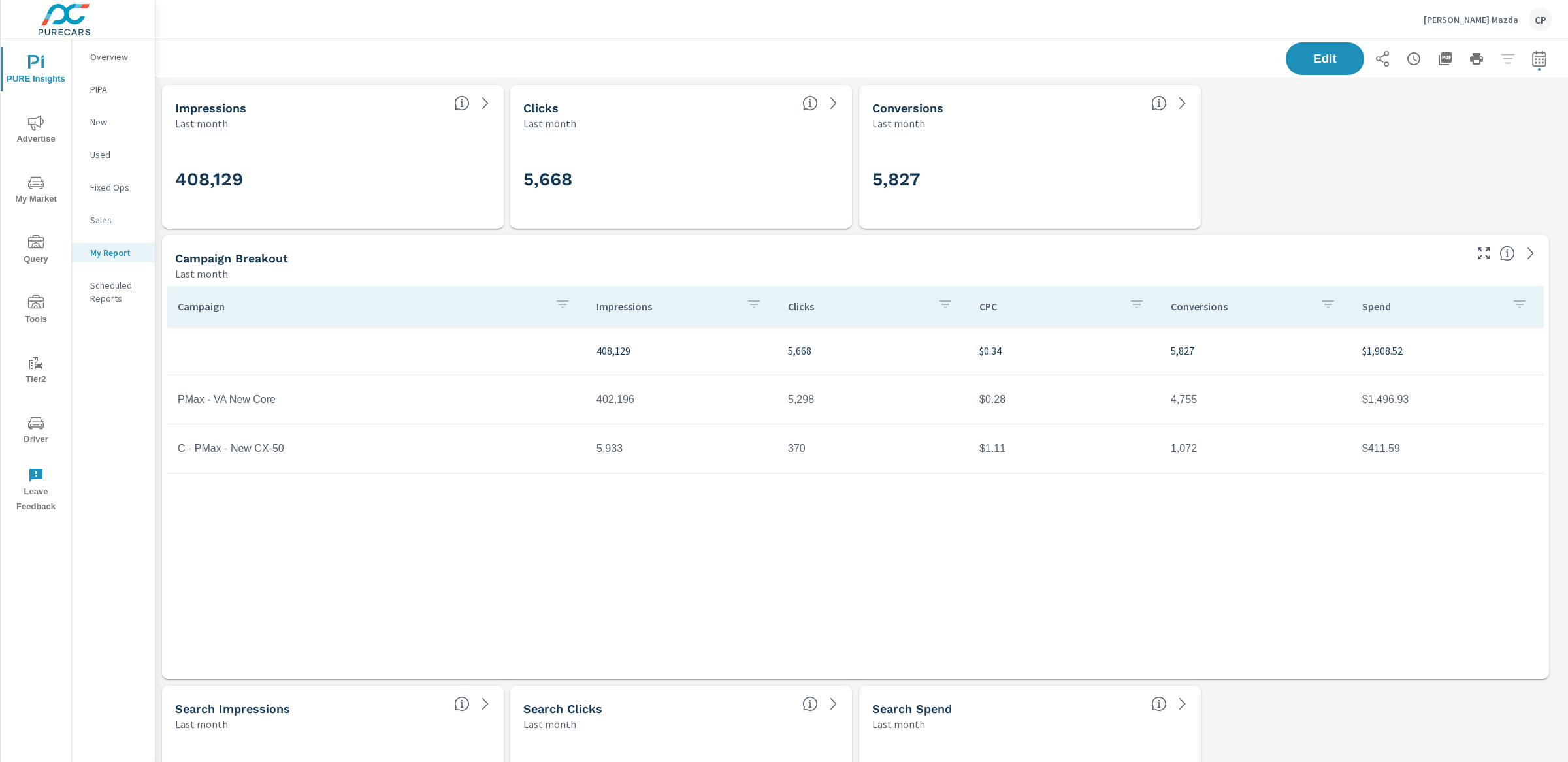
click at [34, 121] on icon "nav menu" at bounding box center [36, 122] width 16 height 15
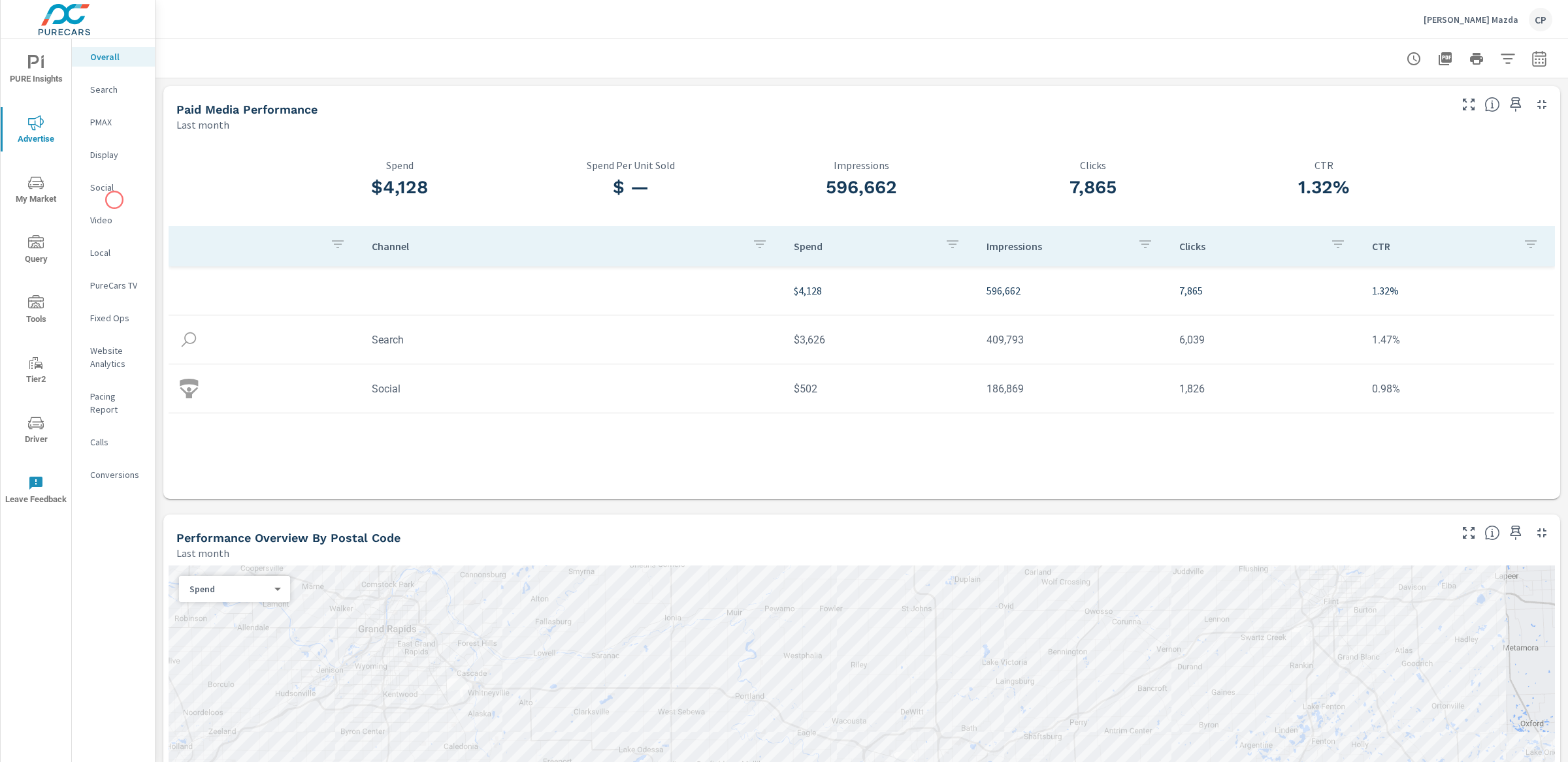
click at [106, 186] on p "Social" at bounding box center [117, 187] width 55 height 13
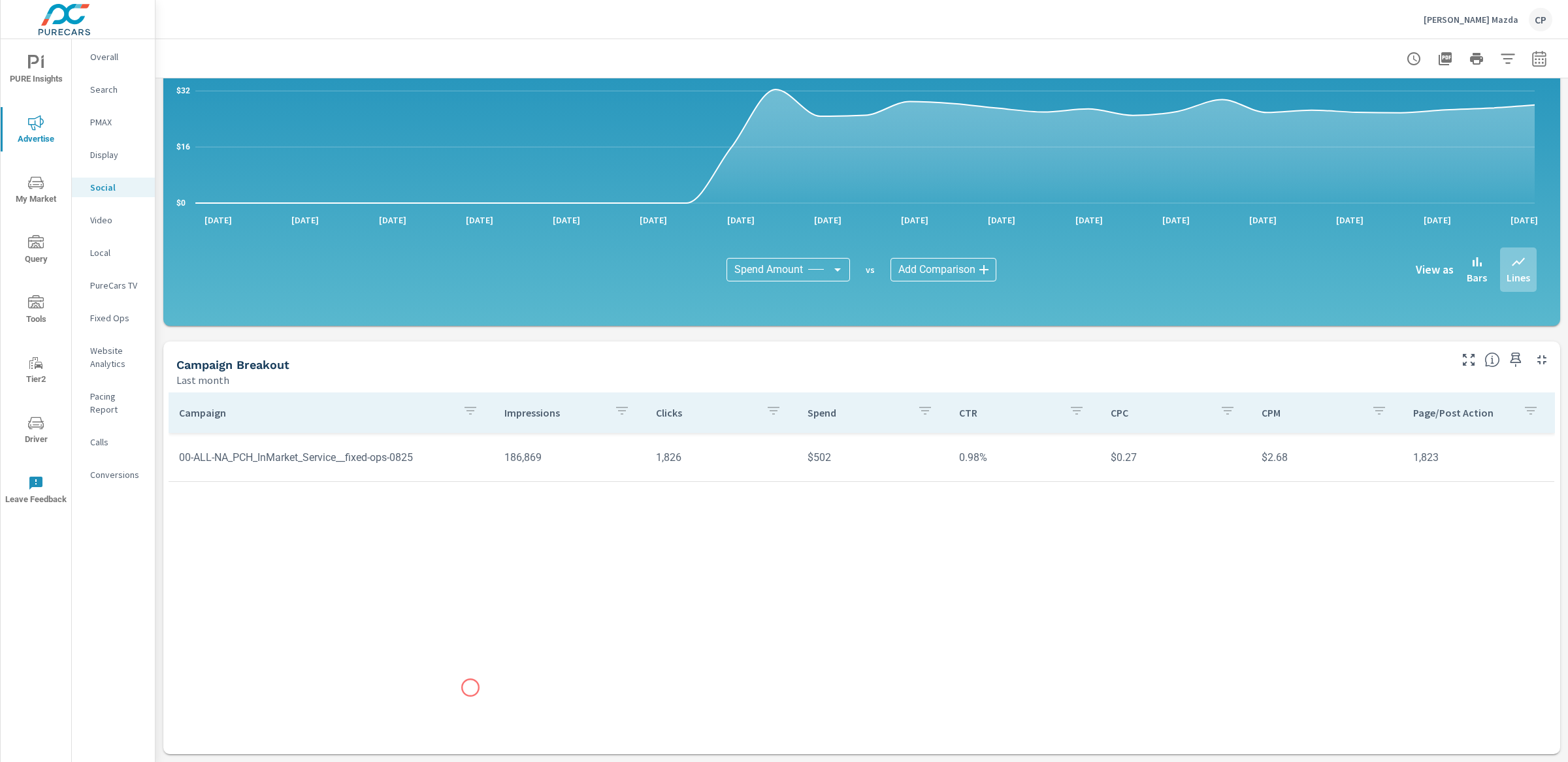
scroll to position [171, 0]
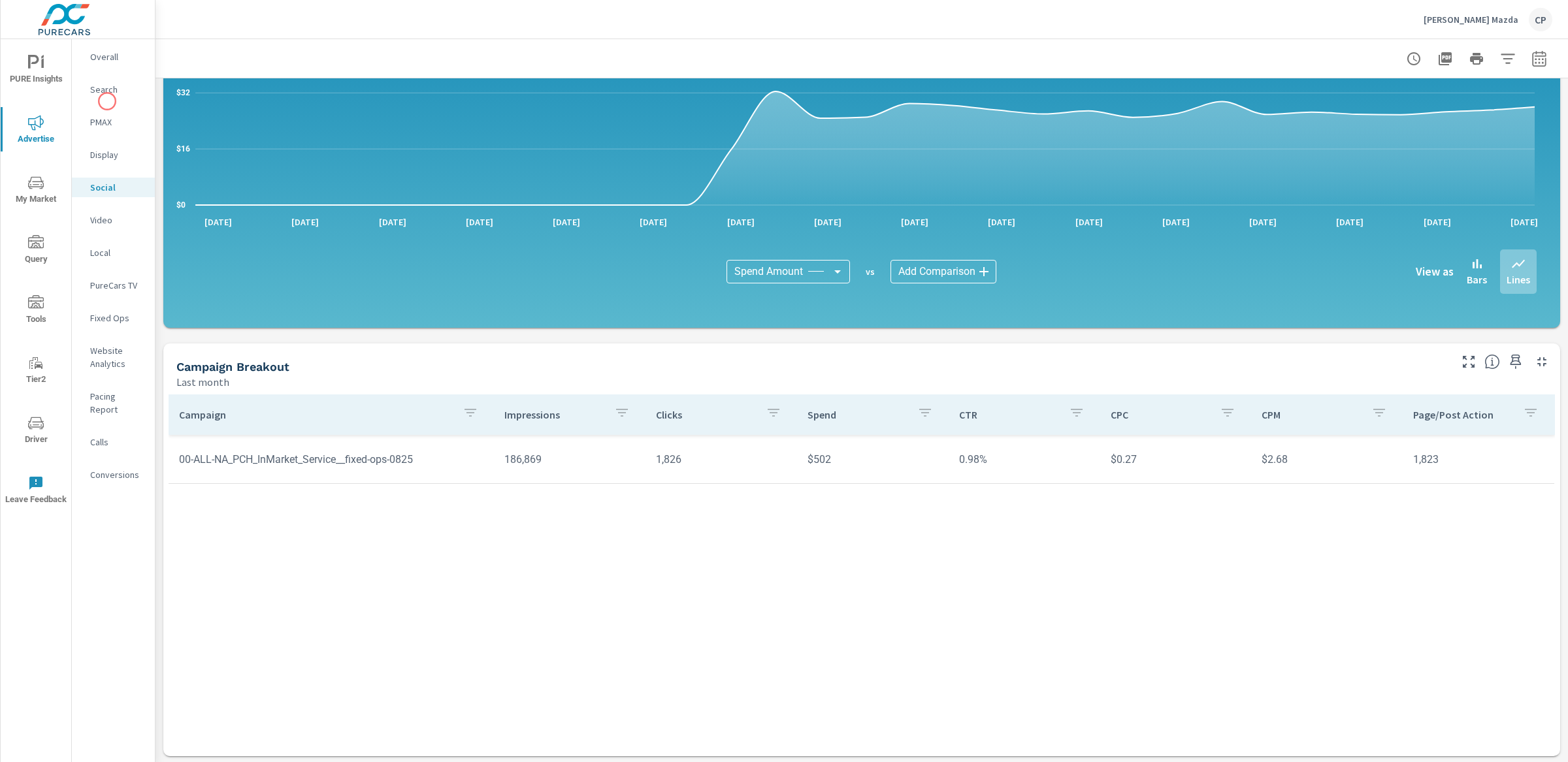
click at [109, 70] on nav "Overall Search PMAX Display Social Video Local PureCars TV Fixed Ops Website An…" at bounding box center [114, 271] width 83 height 464
click at [109, 84] on p "Search" at bounding box center [117, 89] width 55 height 13
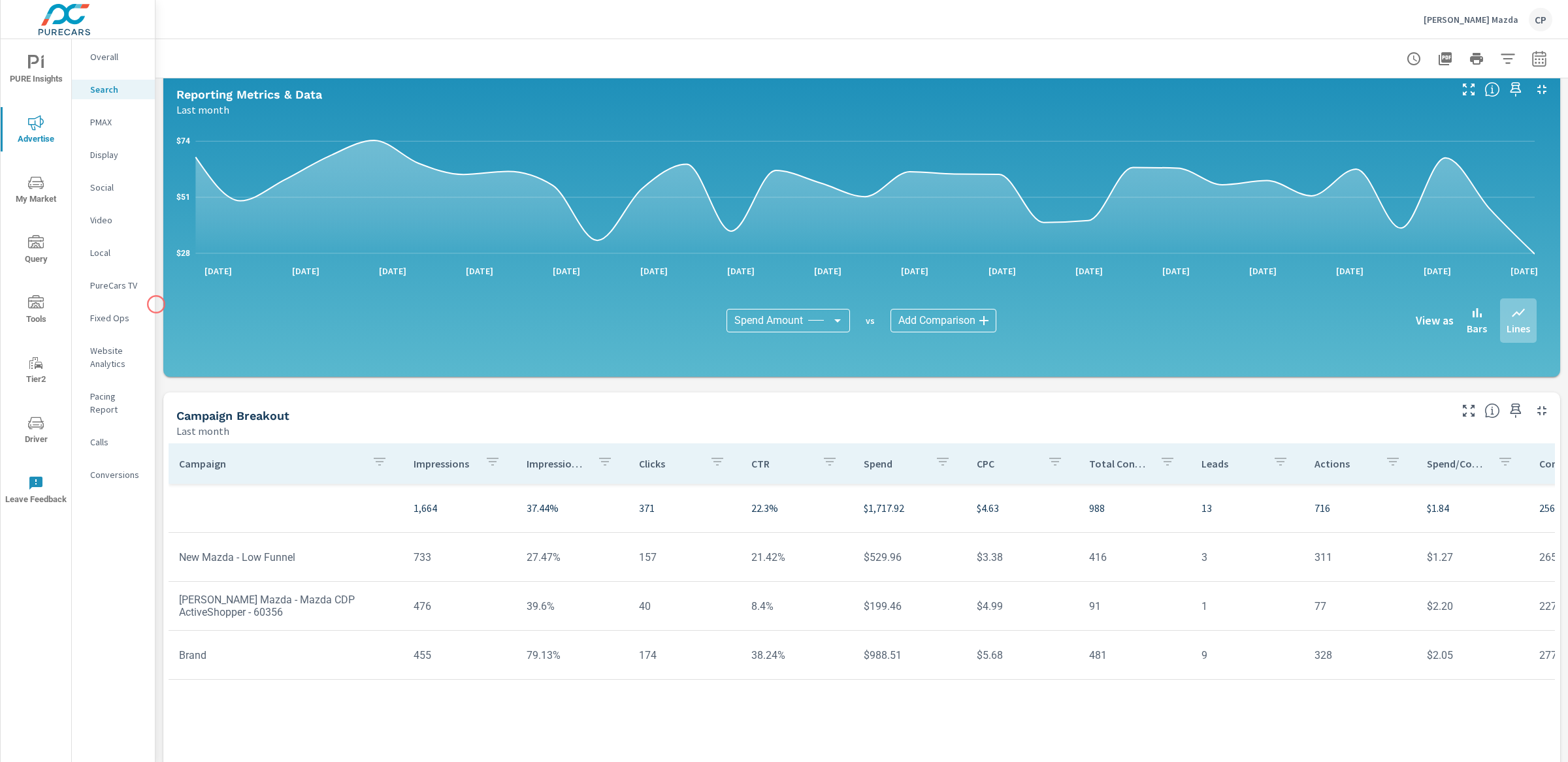
scroll to position [707, 0]
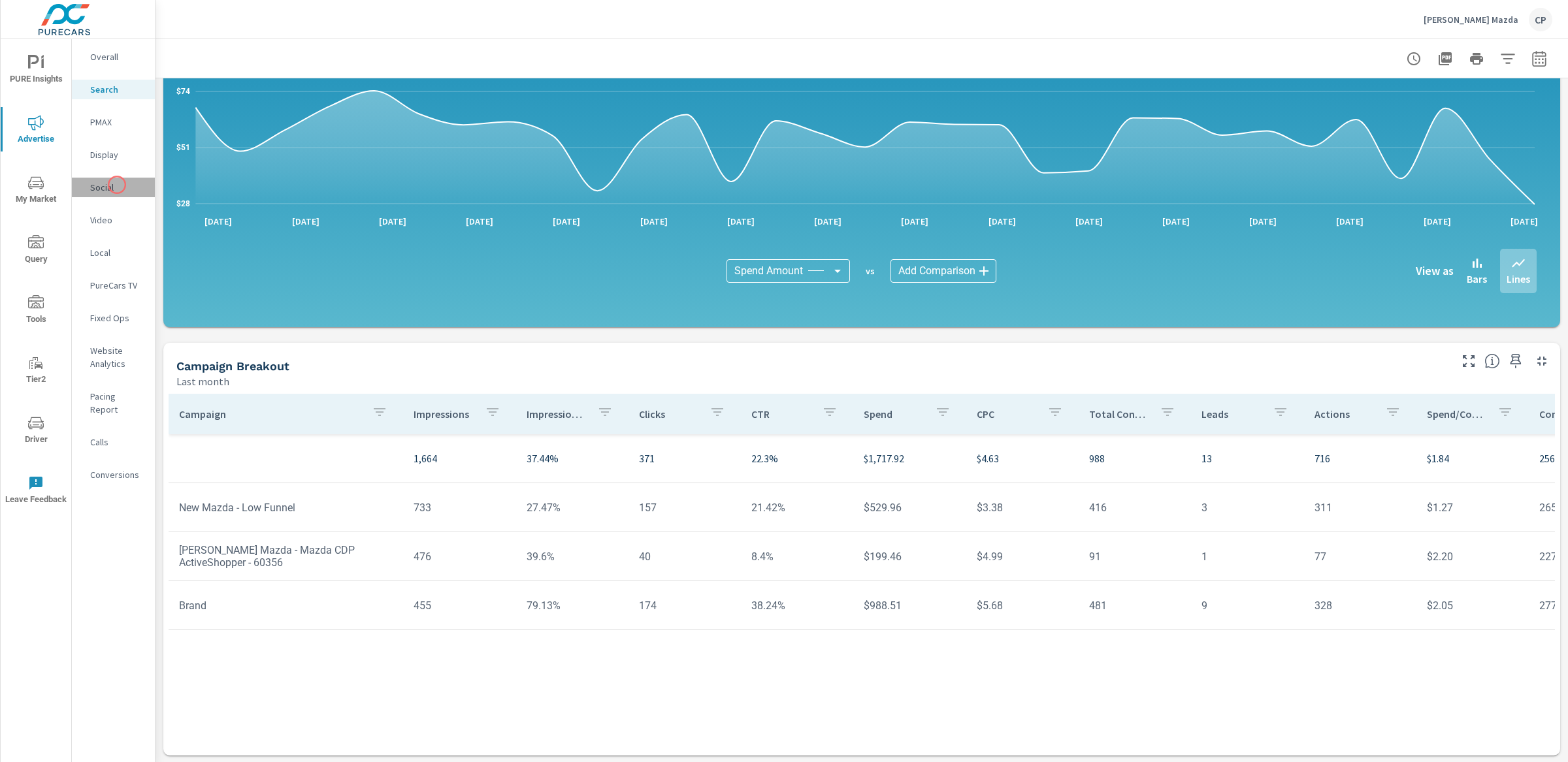
click at [117, 185] on p "Social" at bounding box center [117, 187] width 55 height 13
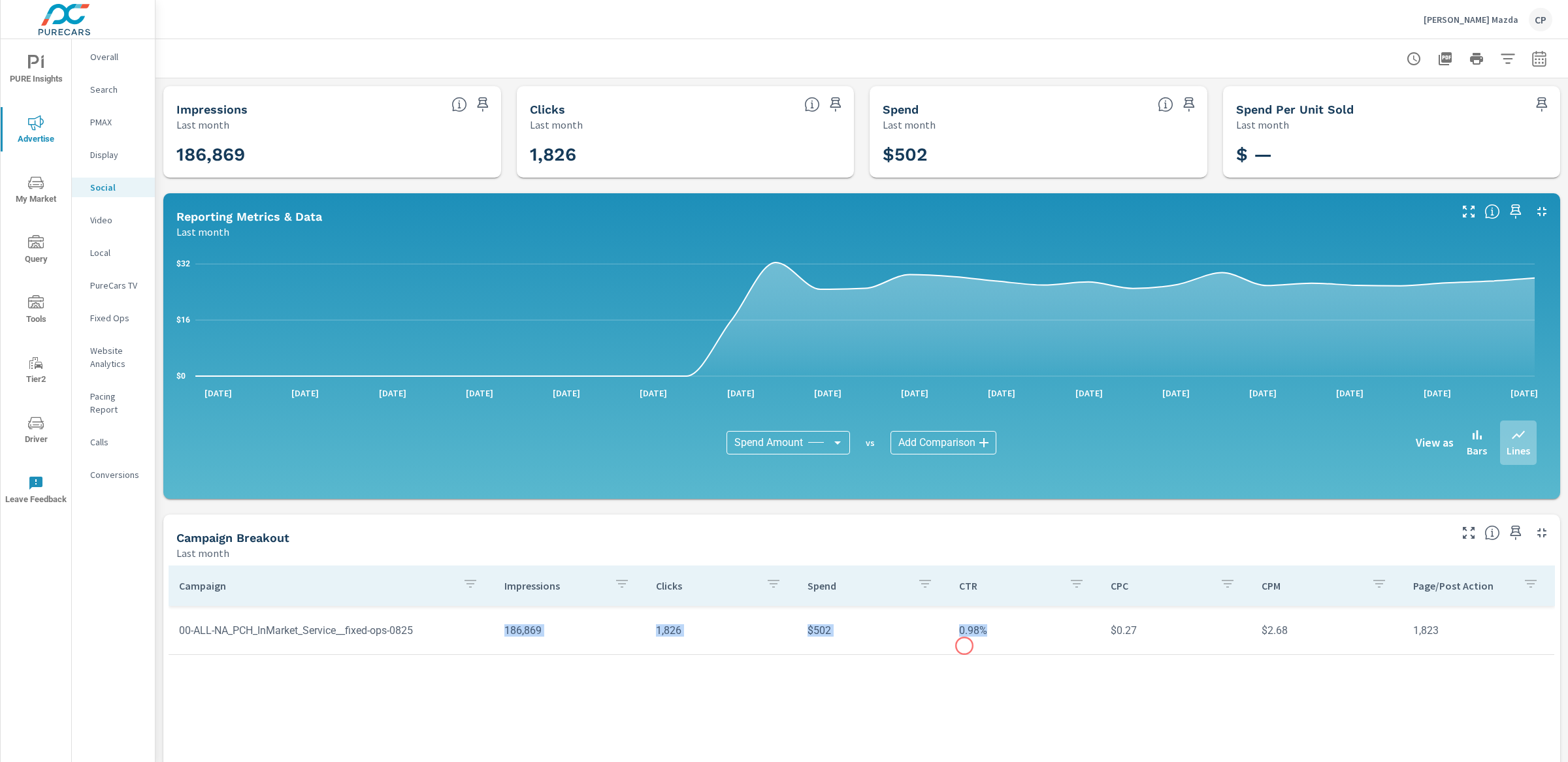
drag, startPoint x: 588, startPoint y: 620, endPoint x: 979, endPoint y: 647, distance: 391.9
click at [979, 647] on tr "00-ALL-NA_PCH_InMarket_Service__fixed-ops-0825 186,869 1,826 $502 0.98% $0.27 $…" at bounding box center [861, 630] width 1386 height 49
click at [920, 633] on td "$502" at bounding box center [872, 630] width 151 height 33
drag, startPoint x: 664, startPoint y: 633, endPoint x: 504, endPoint y: 634, distance: 160.0
click at [504, 633] on tr "00-ALL-NA_PCH_InMarket_Service__fixed-ops-0825 186,869 1,826 $502 0.98% $0.27 $…" at bounding box center [861, 630] width 1386 height 49
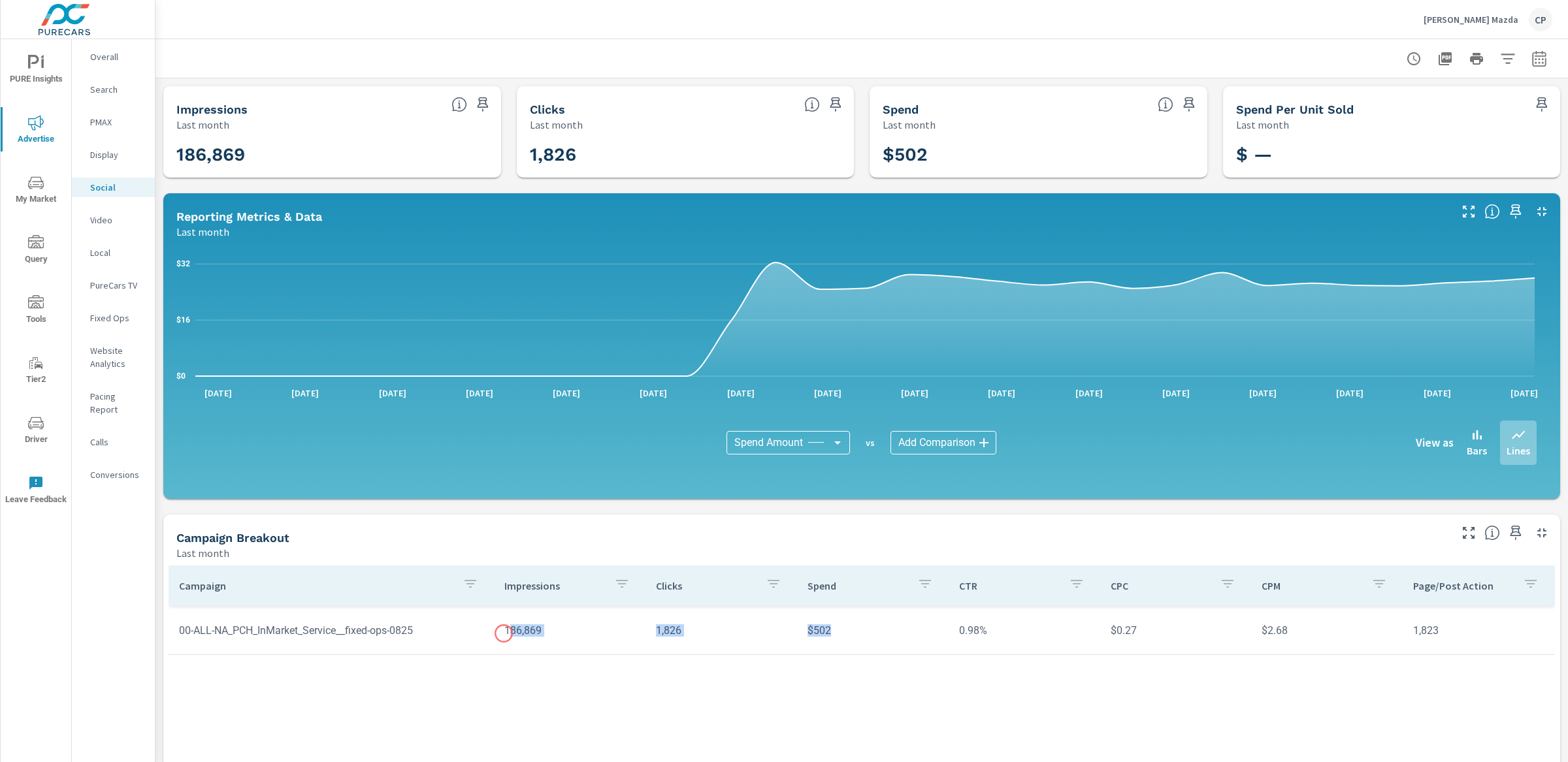
click at [504, 634] on td "186,869" at bounding box center [570, 630] width 151 height 33
drag, startPoint x: 497, startPoint y: 619, endPoint x: 730, endPoint y: 648, distance: 234.8
click at [730, 648] on tr "00-ALL-NA_PCH_InMarket_Service__fixed-ops-0825 186,869 1,826 $502 0.98% $0.27 $…" at bounding box center [861, 630] width 1386 height 49
drag, startPoint x: 930, startPoint y: 621, endPoint x: 560, endPoint y: 619, distance: 370.0
click at [560, 619] on tr "00-ALL-NA_PCH_InMarket_Service__fixed-ops-0825 186,869 1,826 $502 0.98% $0.27 $…" at bounding box center [861, 630] width 1386 height 49
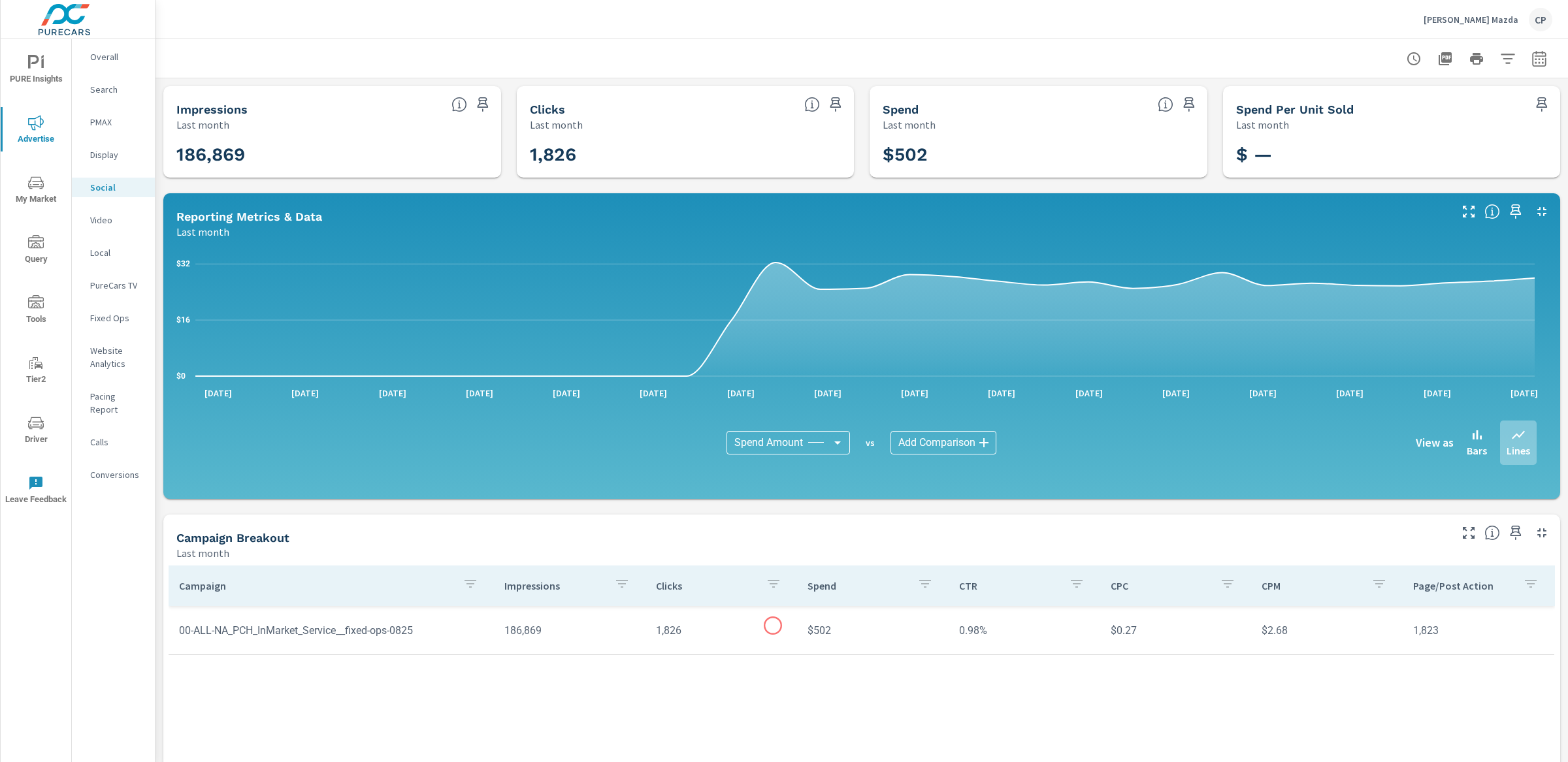
drag, startPoint x: 773, startPoint y: 626, endPoint x: 789, endPoint y: 626, distance: 16.0
click at [774, 626] on td "1,826" at bounding box center [721, 630] width 151 height 33
click at [819, 626] on td "$502" at bounding box center [872, 630] width 151 height 33
click at [821, 626] on td "$502" at bounding box center [872, 630] width 151 height 33
click at [808, 673] on div "Campaign Impressions Clicks Spend CTR CPC CPM Page/Post Action 00-ALL-NA_PCH_In…" at bounding box center [861, 733] width 1386 height 337
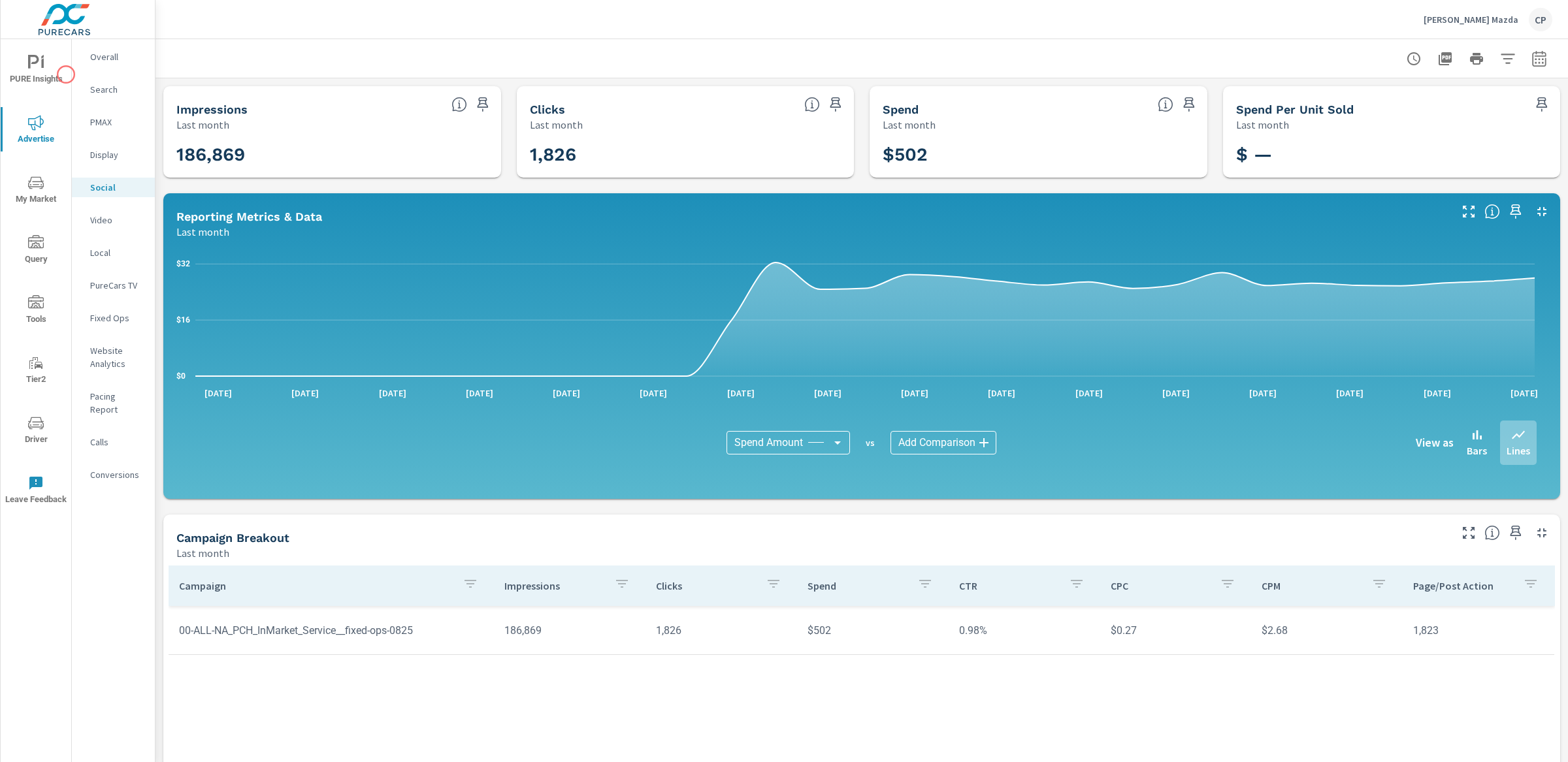
click at [95, 83] on p "Search" at bounding box center [117, 89] width 55 height 13
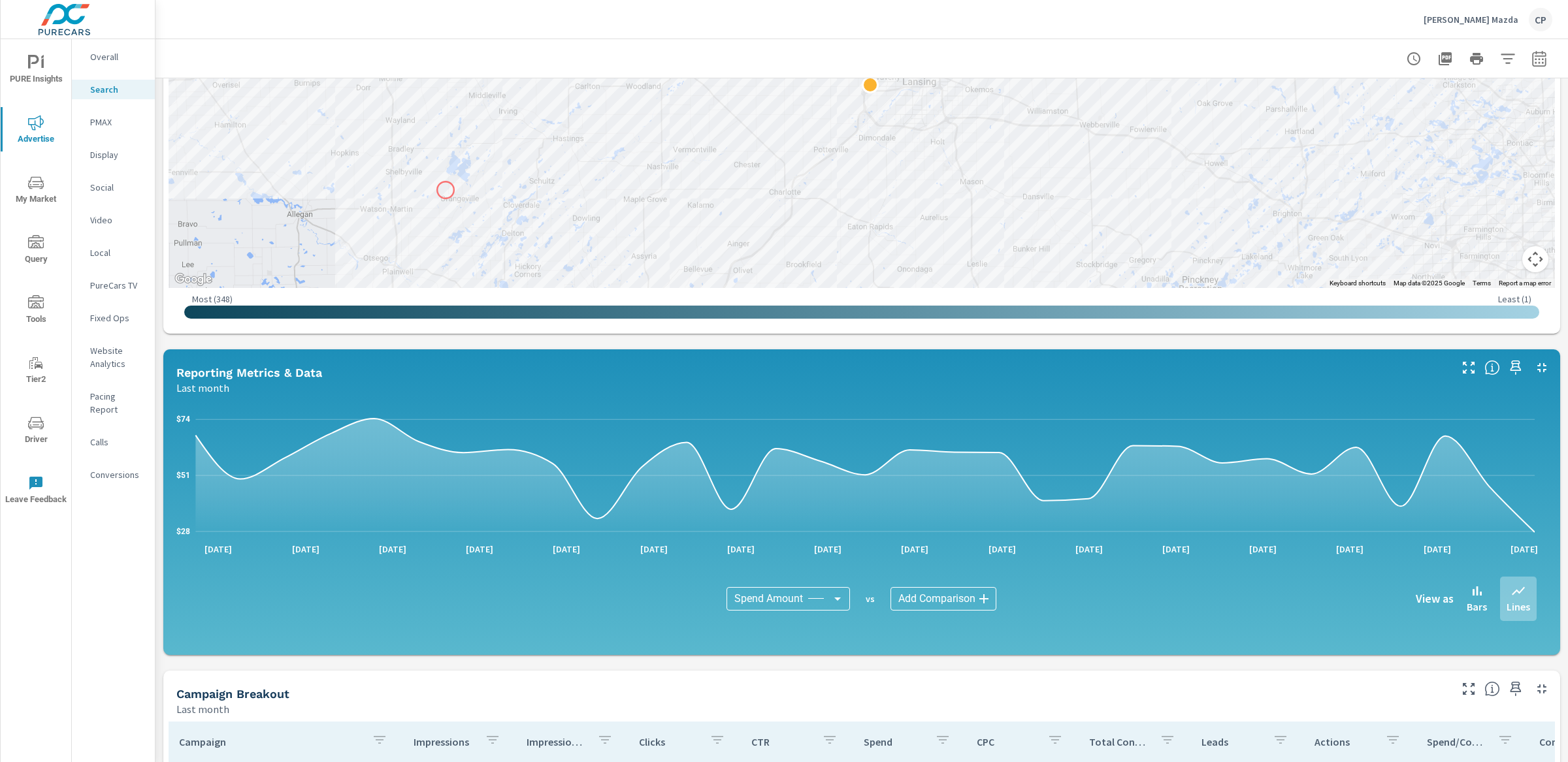
scroll to position [707, 0]
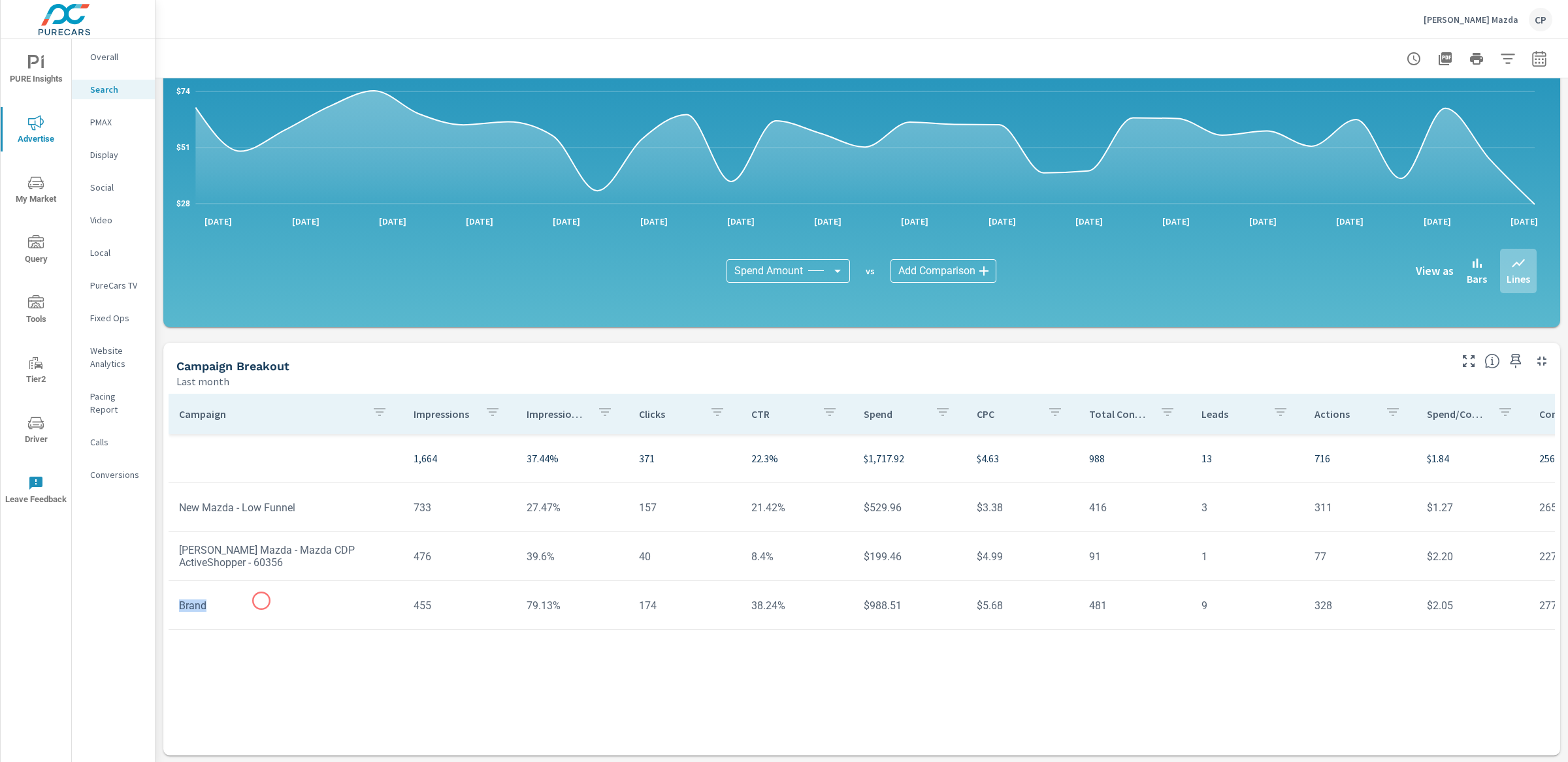
drag, startPoint x: 194, startPoint y: 593, endPoint x: 224, endPoint y: 609, distance: 34.0
click at [227, 608] on td "Brand" at bounding box center [285, 605] width 234 height 33
click at [203, 607] on td "Brand" at bounding box center [285, 605] width 234 height 33
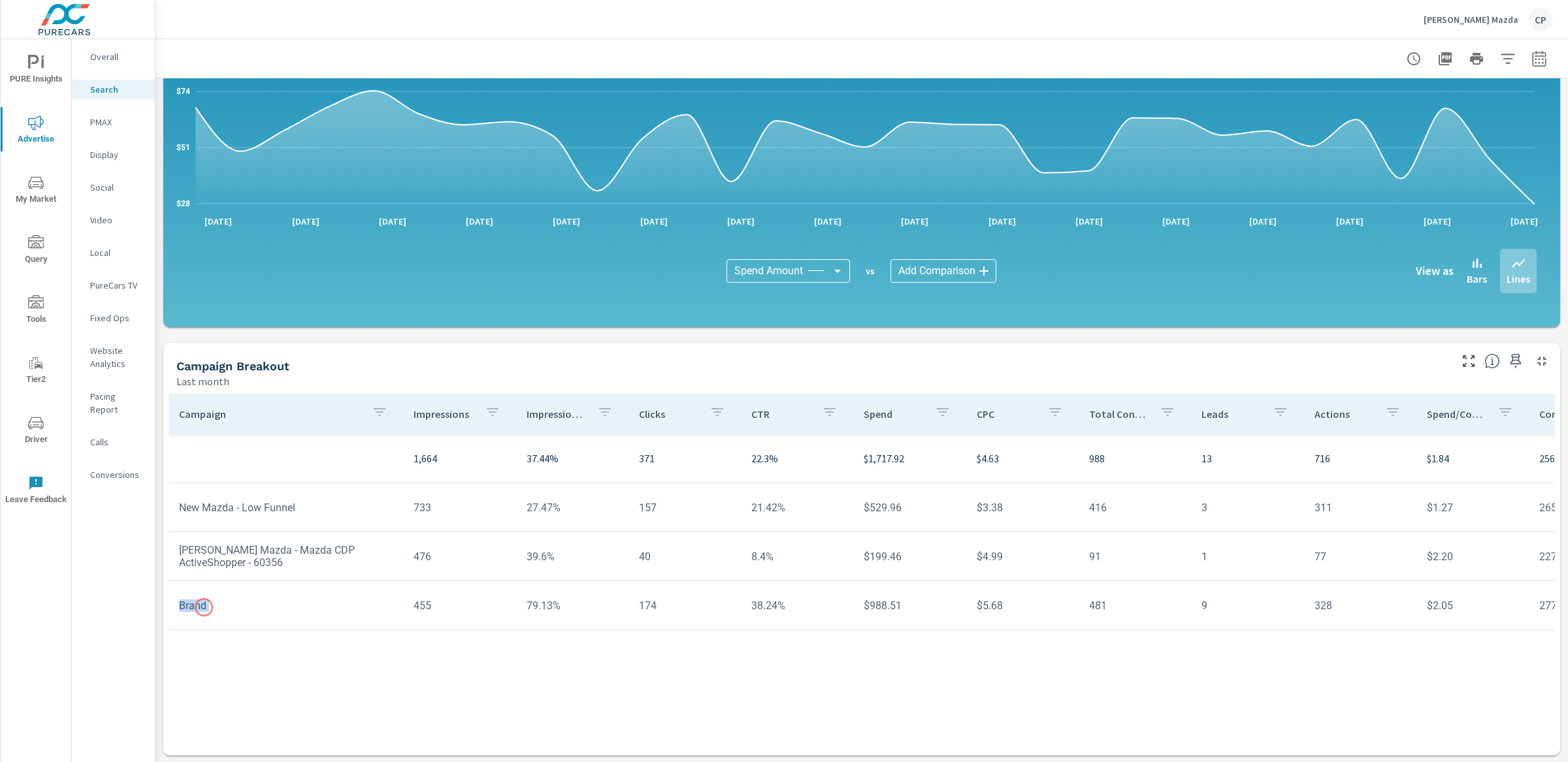
click at [203, 607] on td "Brand" at bounding box center [285, 605] width 234 height 33
click at [873, 598] on td "$988.51" at bounding box center [909, 605] width 113 height 33
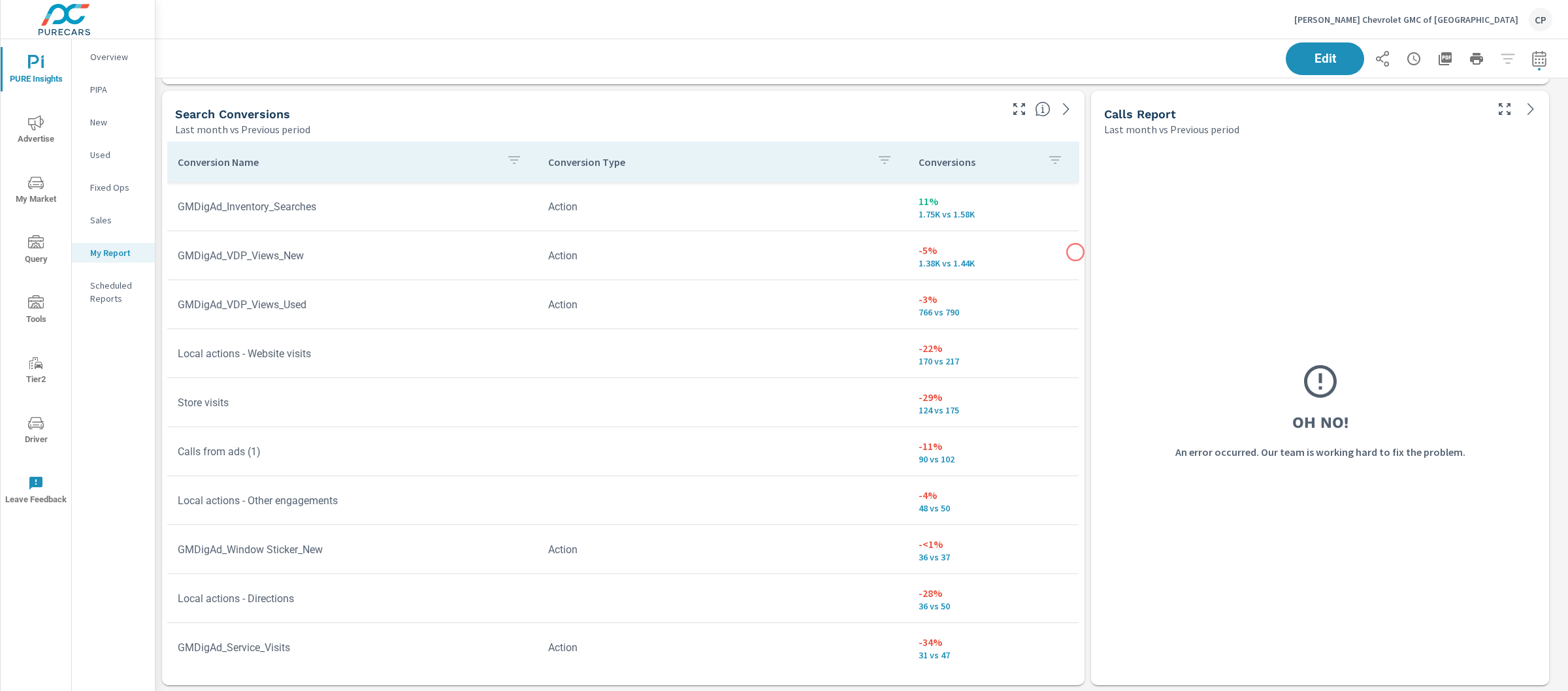
scroll to position [1796, 0]
click at [1542, 62] on div "Edit" at bounding box center [862, 59] width 1412 height 39
click at [1531, 59] on icon "button" at bounding box center [1539, 59] width 16 height 16
select select "Last month"
select select "Previous period"
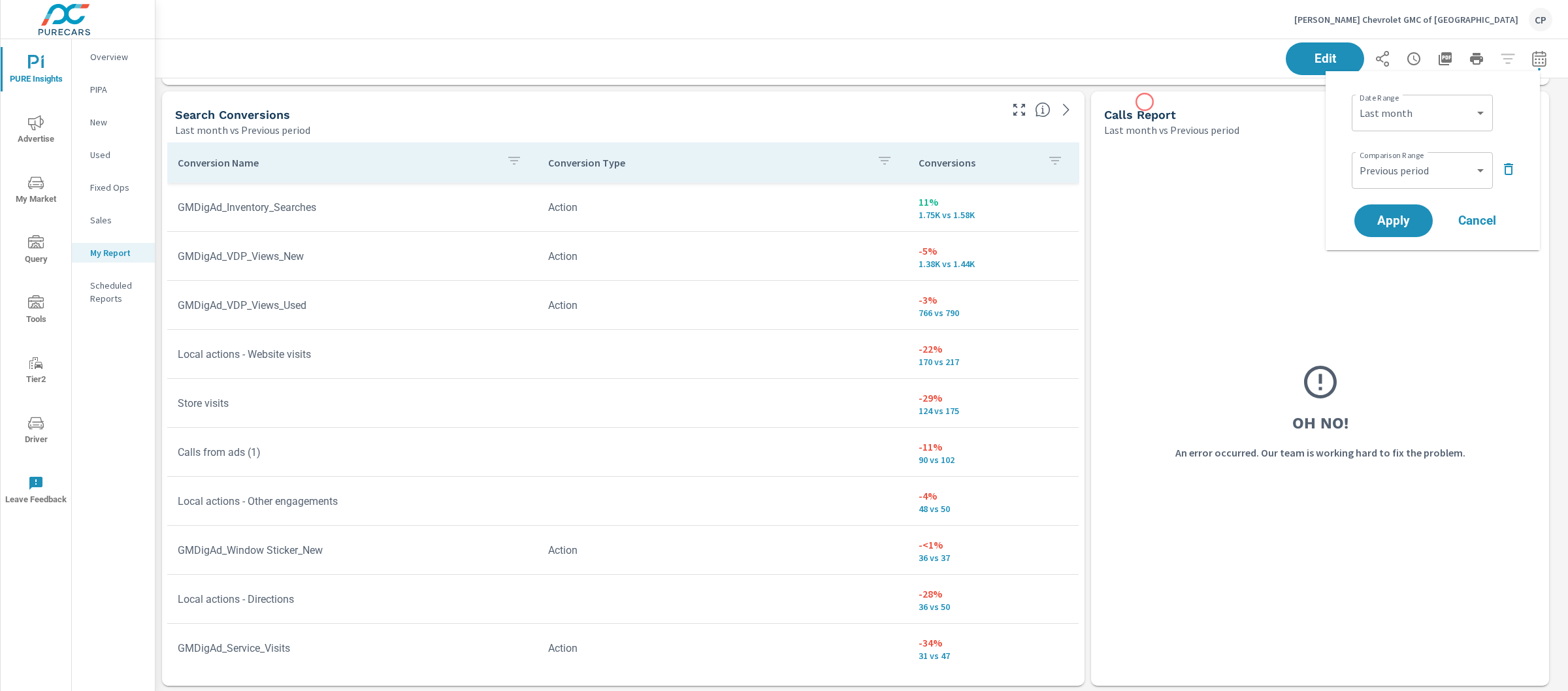
click at [1110, 70] on div "Edit" at bounding box center [861, 59] width 1380 height 39
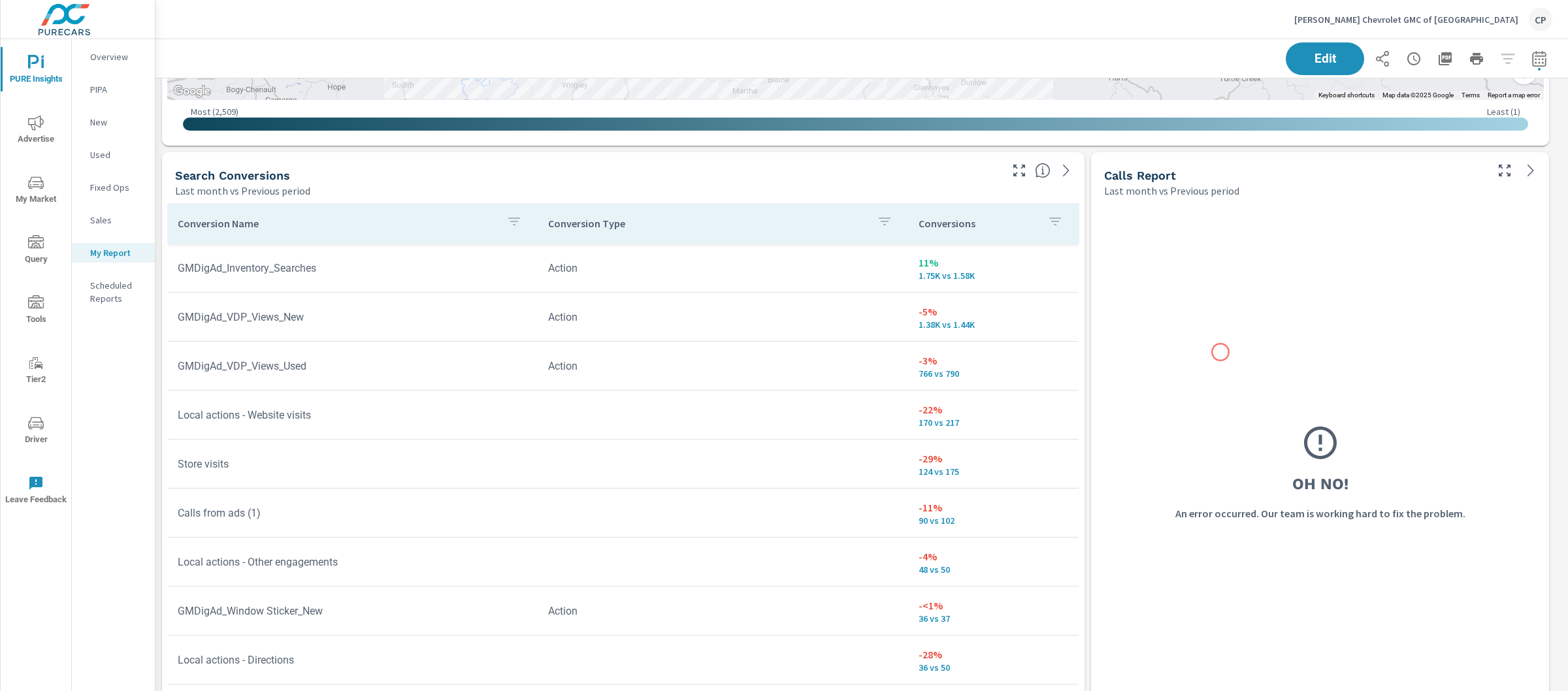
scroll to position [1765, 0]
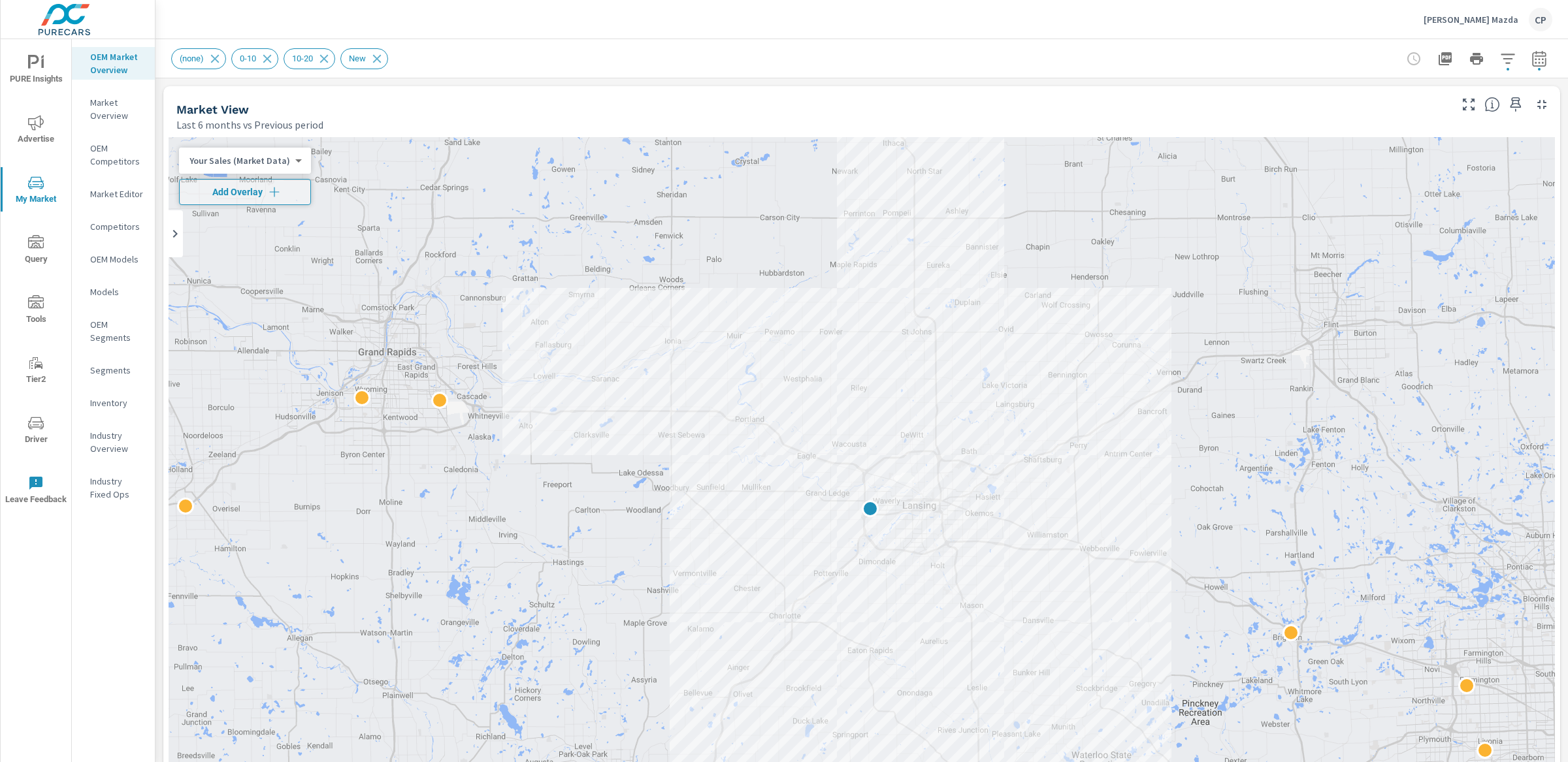
scroll to position [51, 0]
